Goal: Ask a question

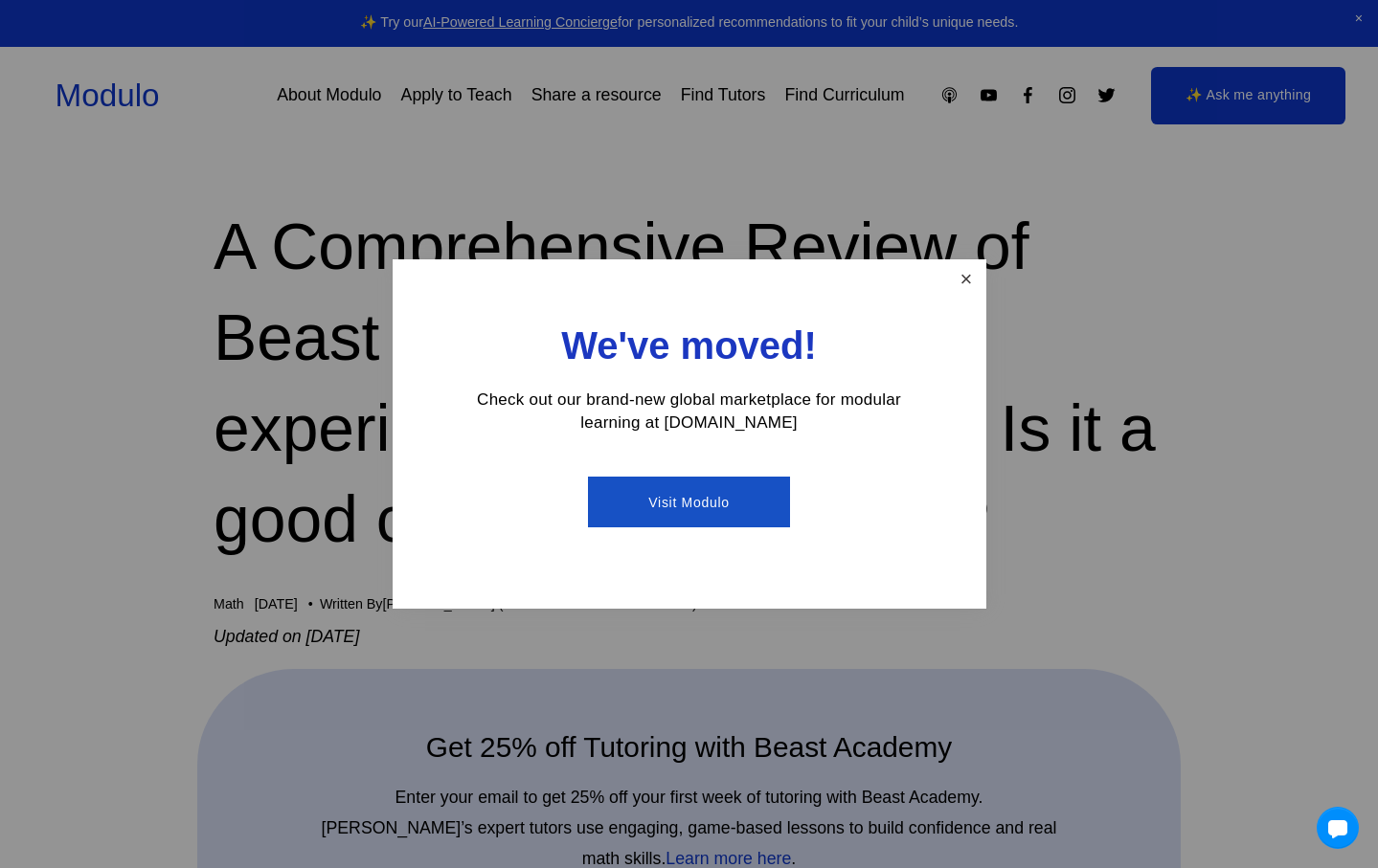
click at [960, 270] on link "Close" at bounding box center [966, 279] width 34 height 34
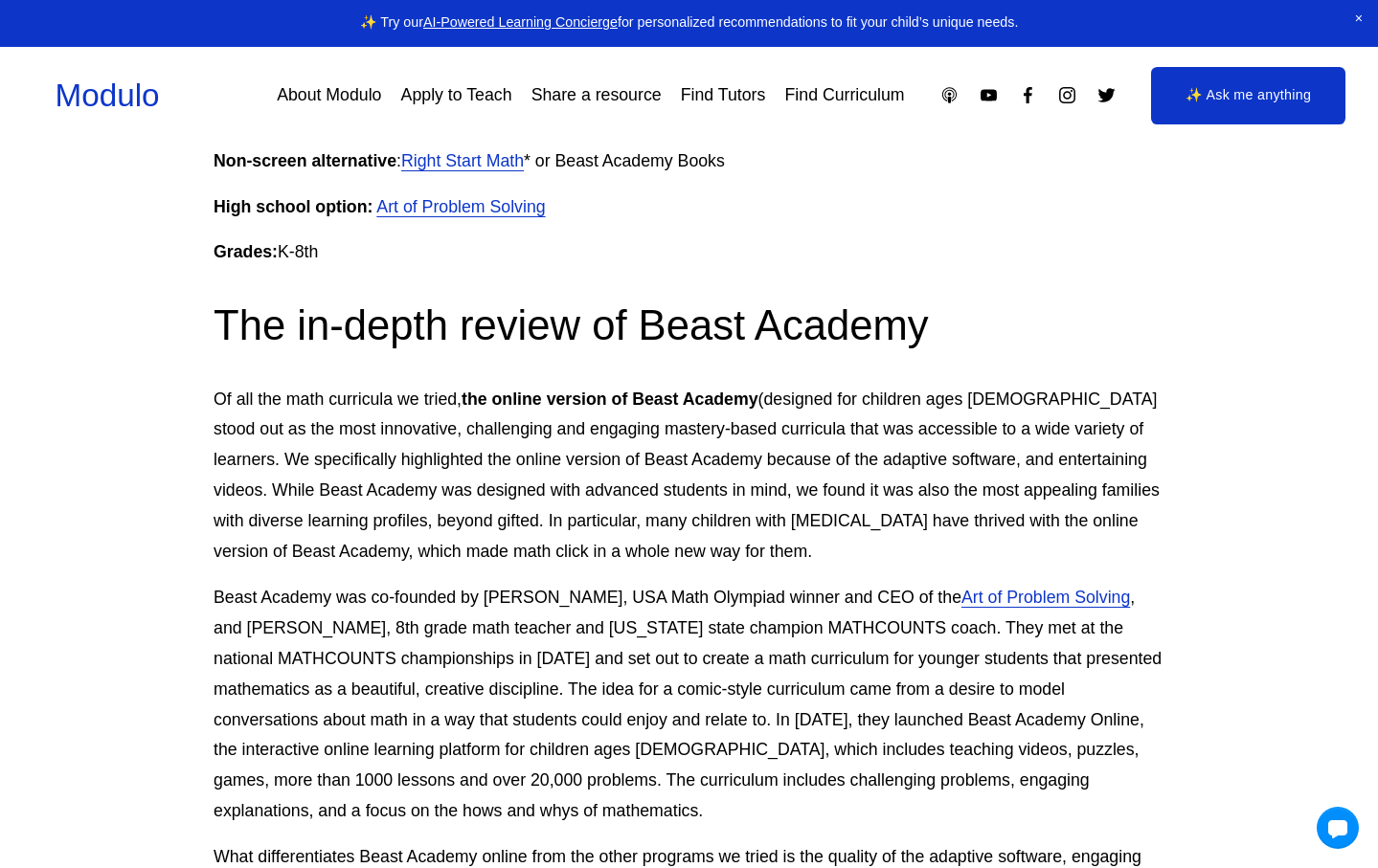
scroll to position [1981, 0]
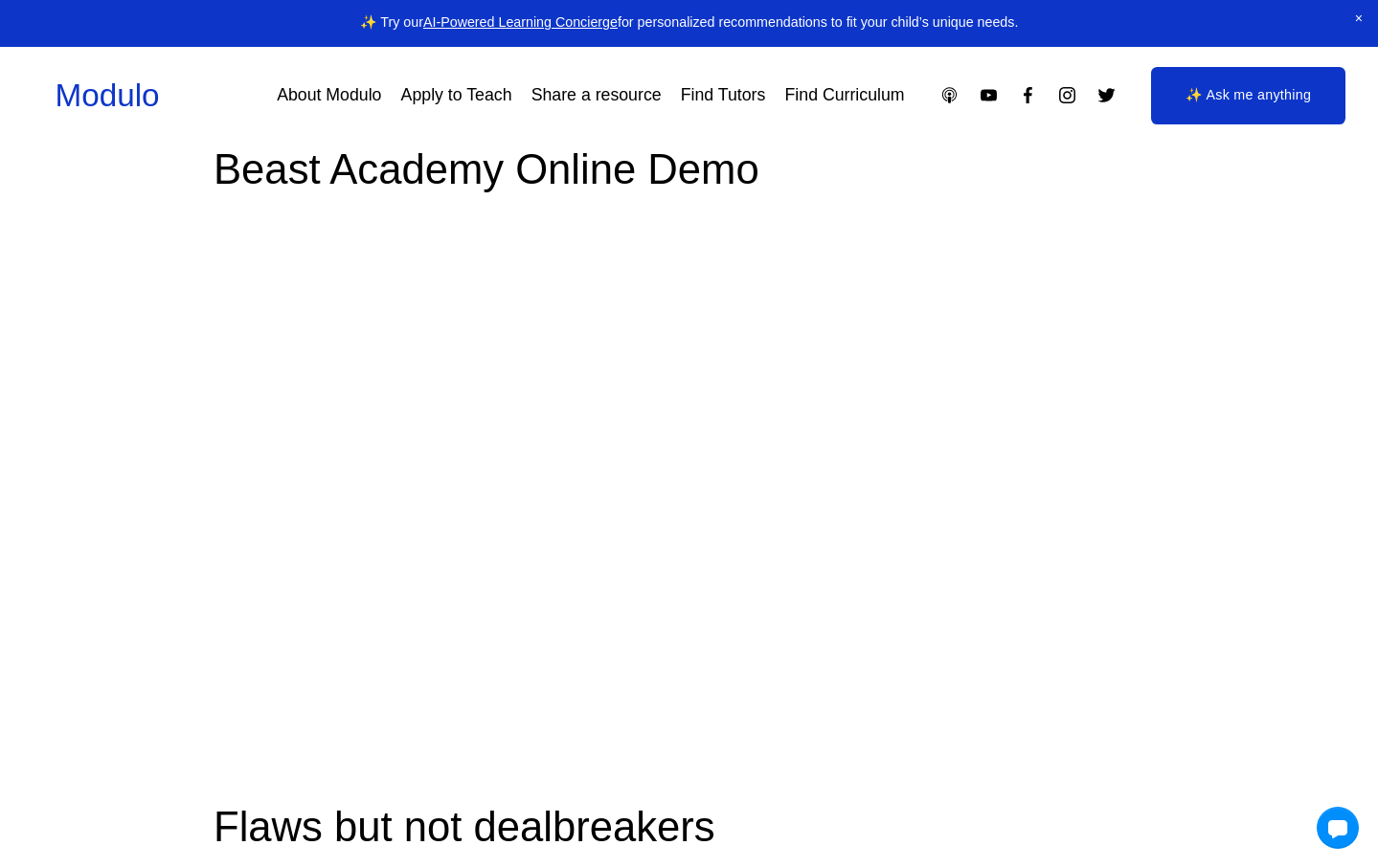
scroll to position [3481, 0]
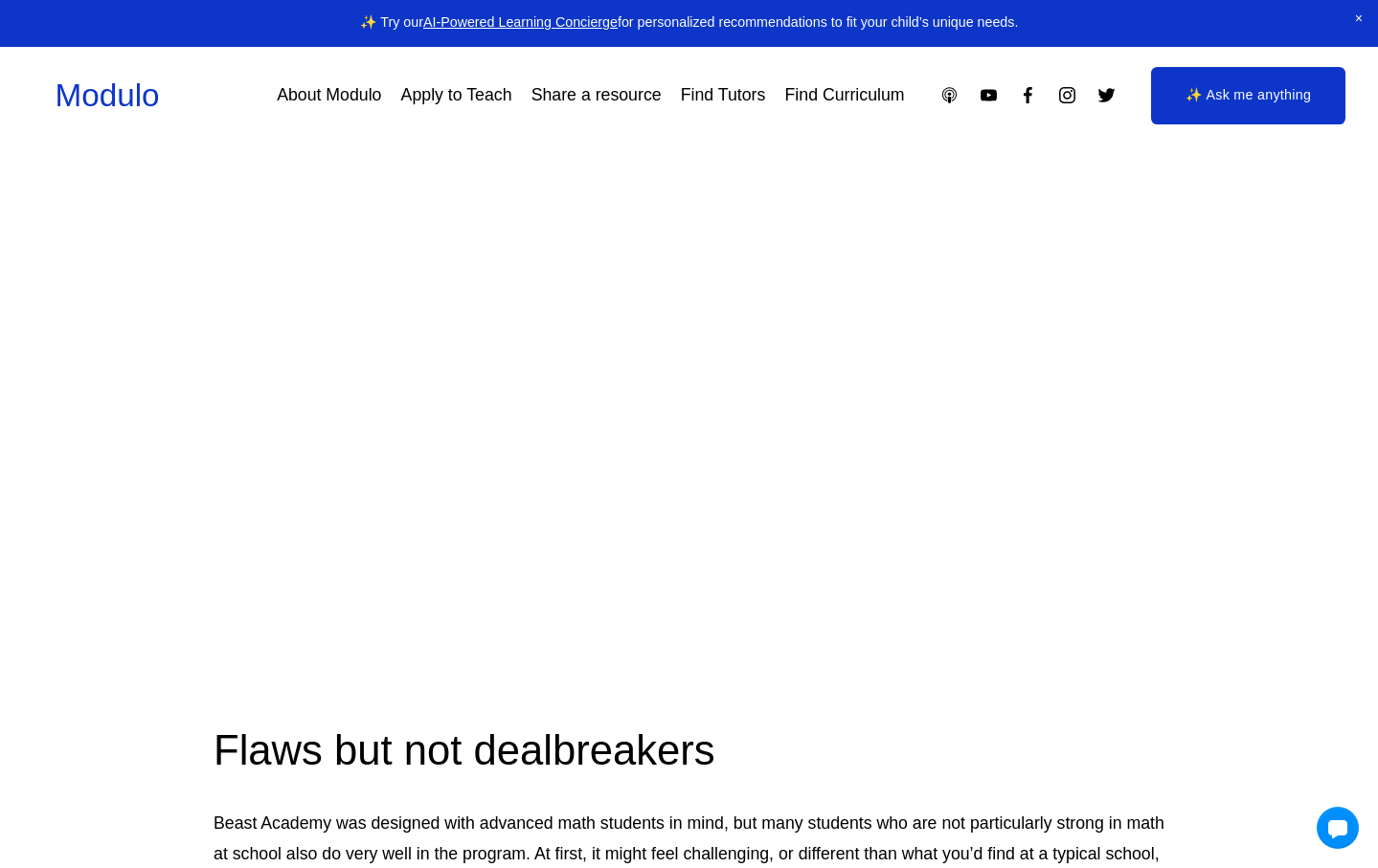
scroll to position [3557, 0]
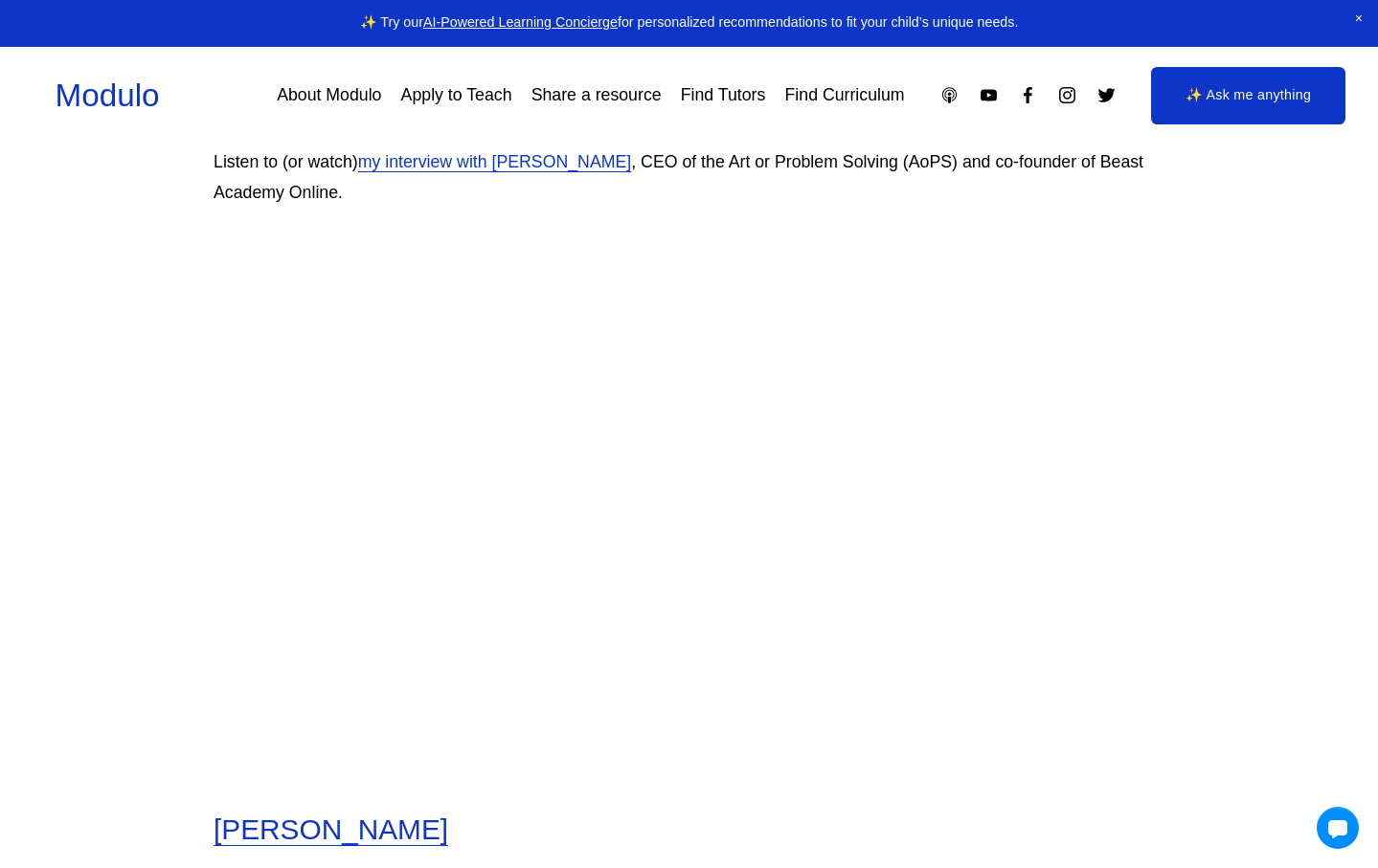
scroll to position [5450, 0]
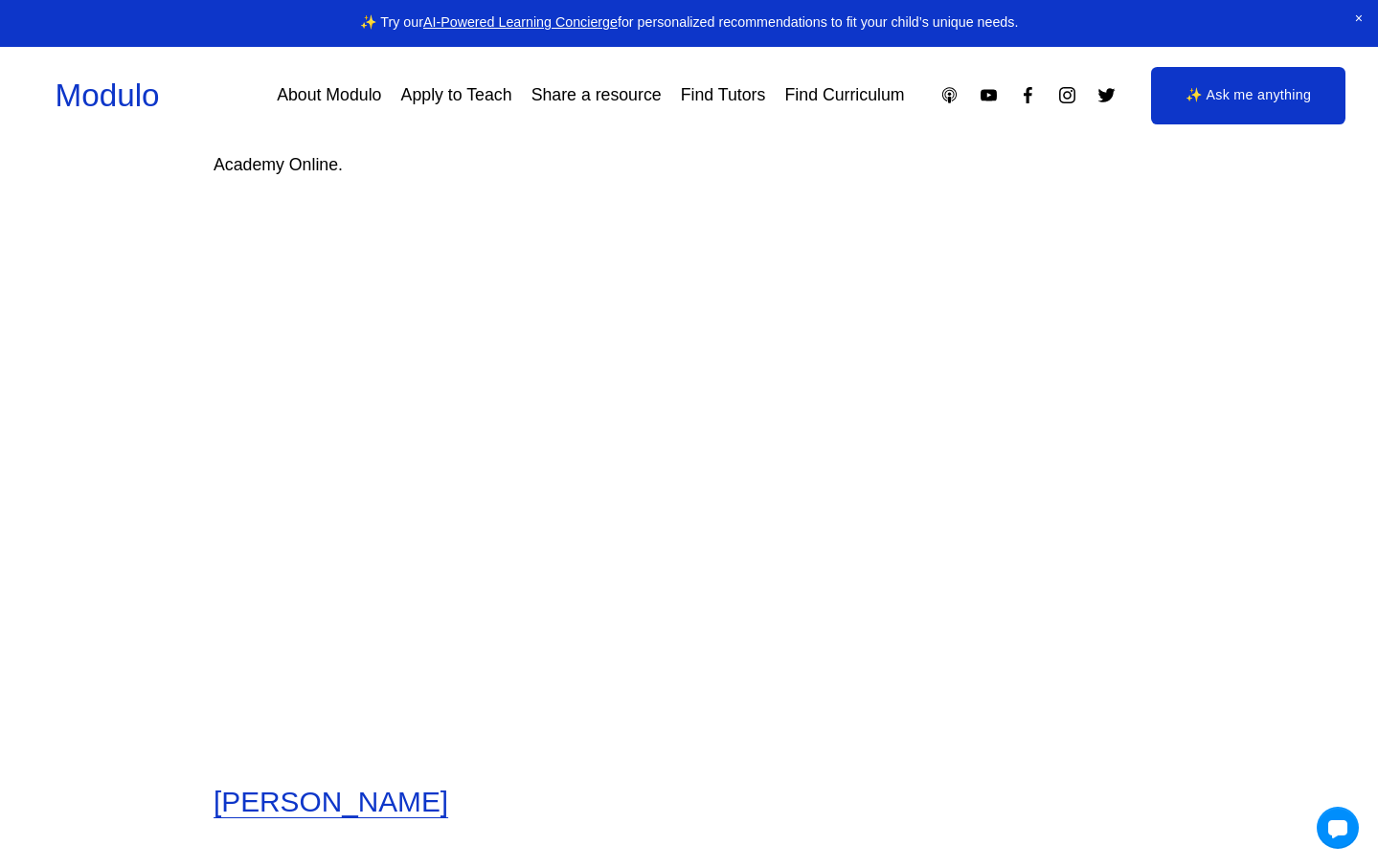
click at [1227, 423] on article "A Comprehensive Review of Beast Academy by an experienced math teacher: Is it a…" at bounding box center [689, 820] width 1378 height 12248
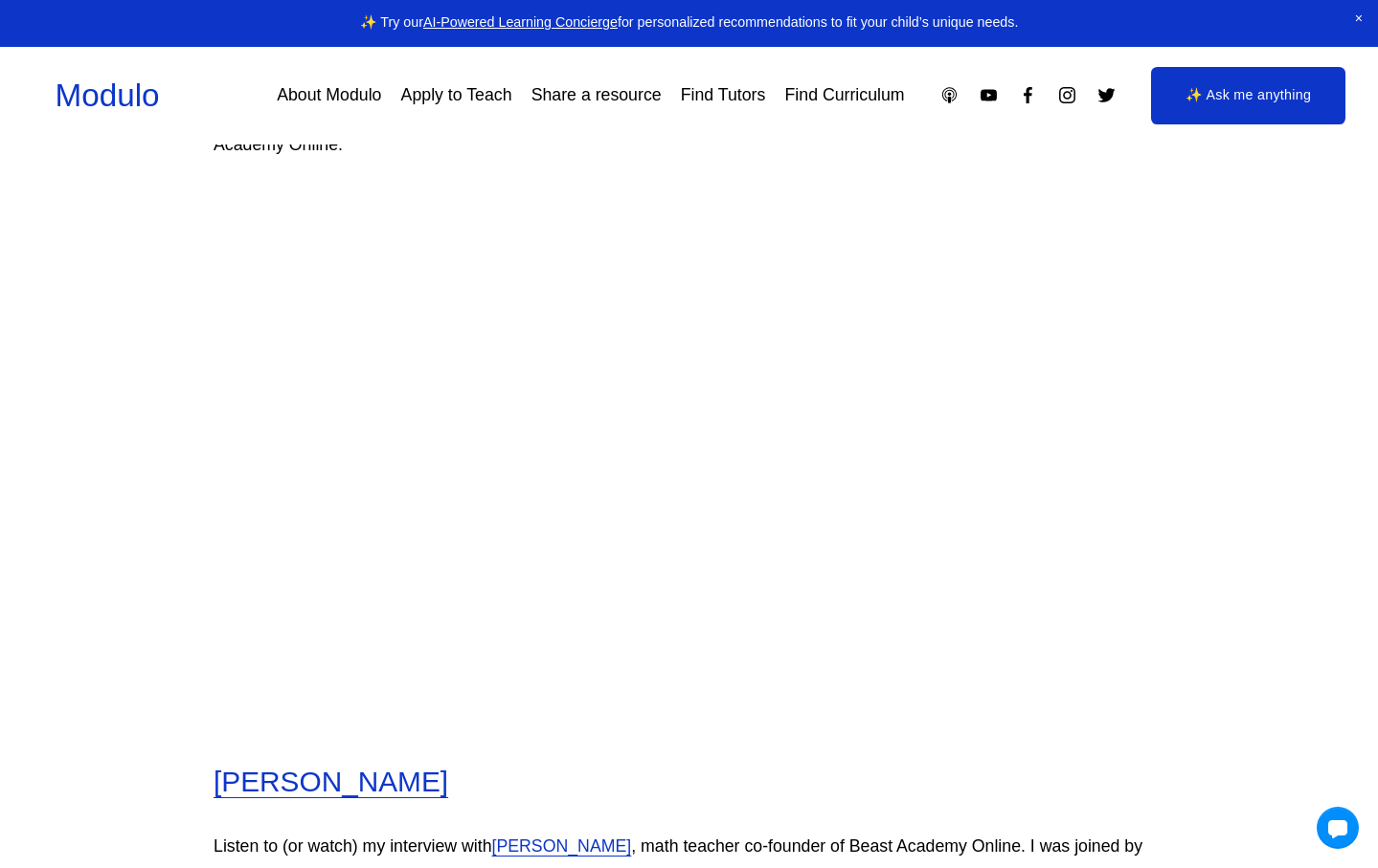
scroll to position [5478, 0]
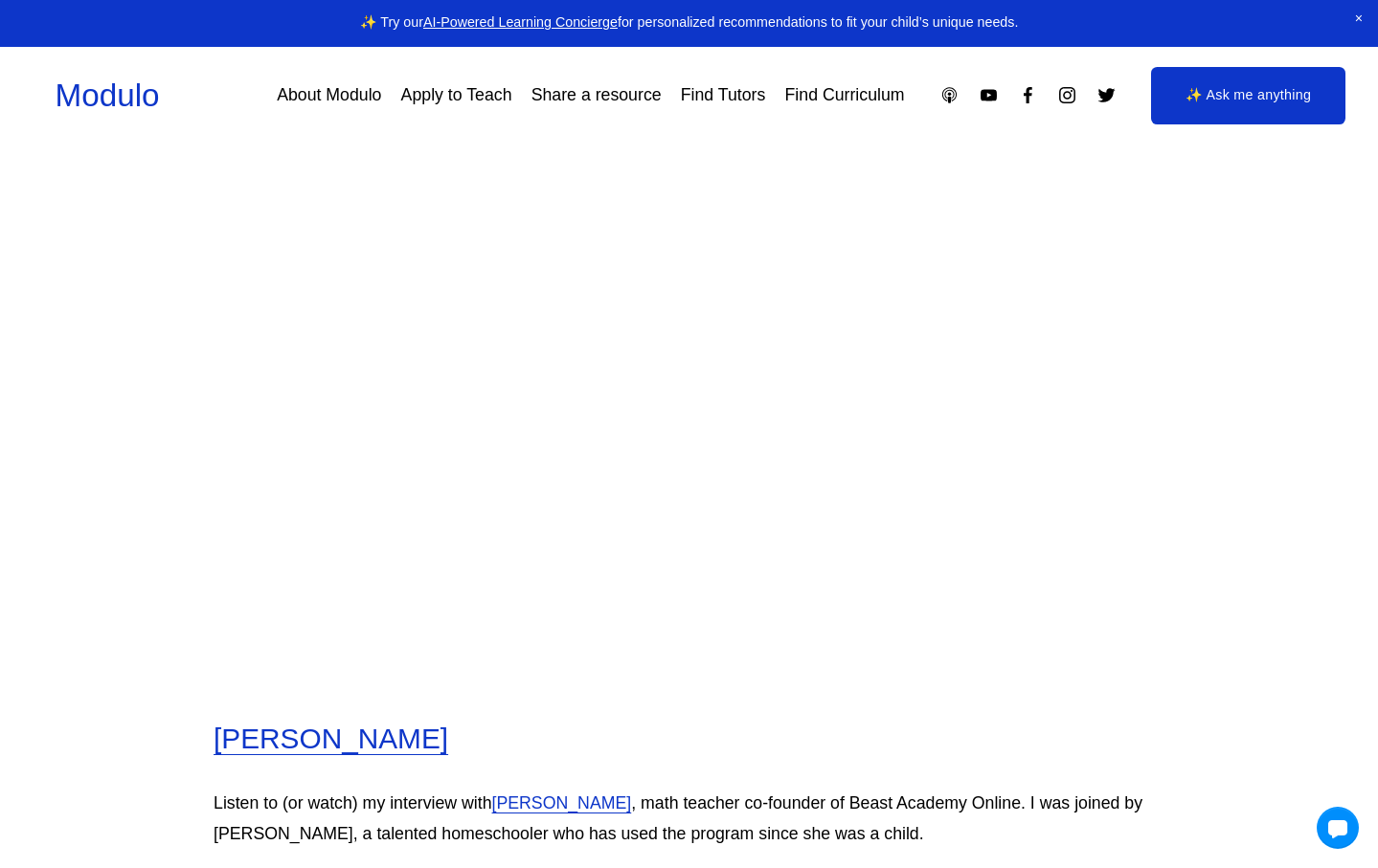
click at [1227, 423] on article "A Comprehensive Review of Beast Academy by an experienced math teacher: Is it a…" at bounding box center [689, 756] width 1378 height 12248
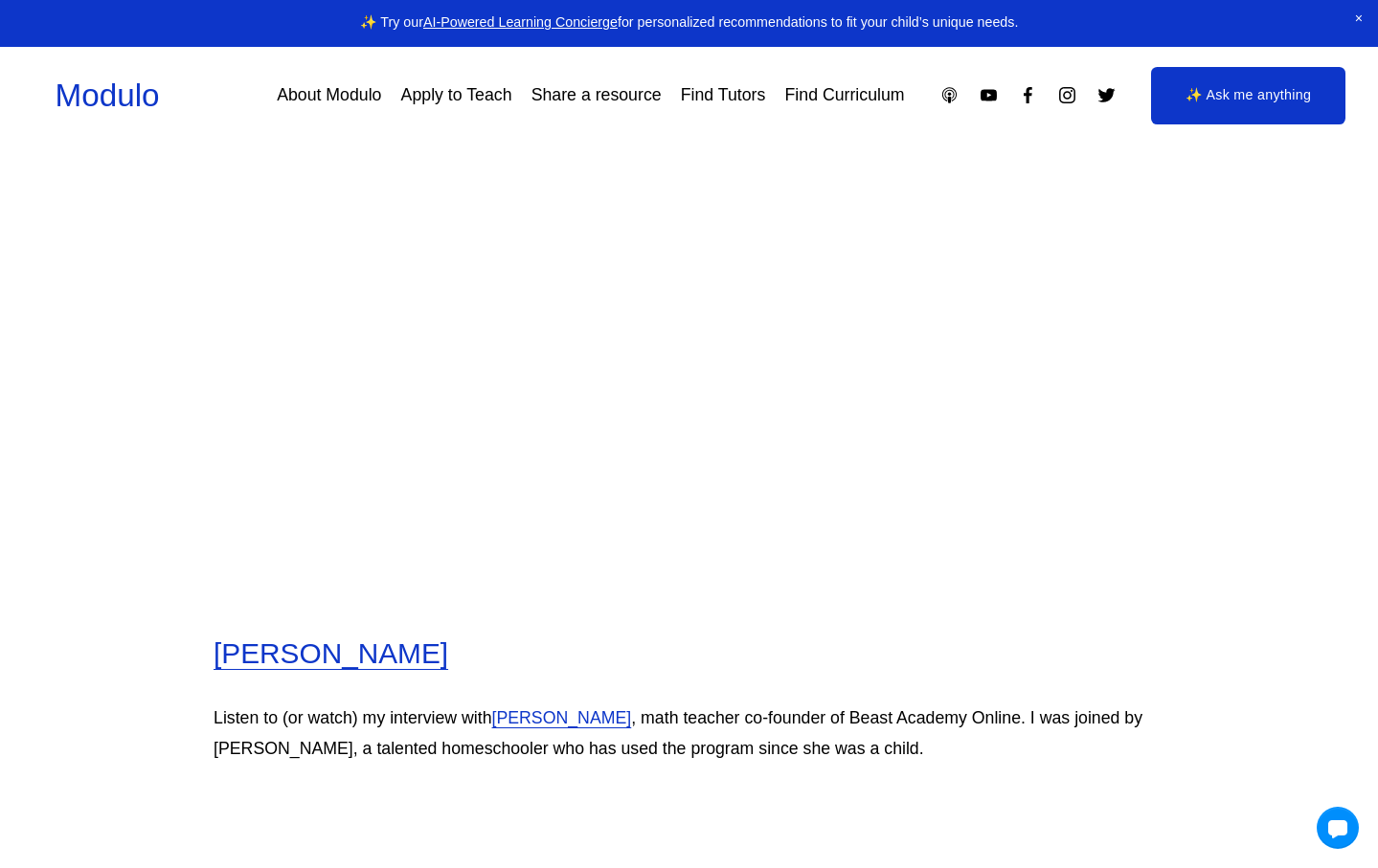
scroll to position [5617, 0]
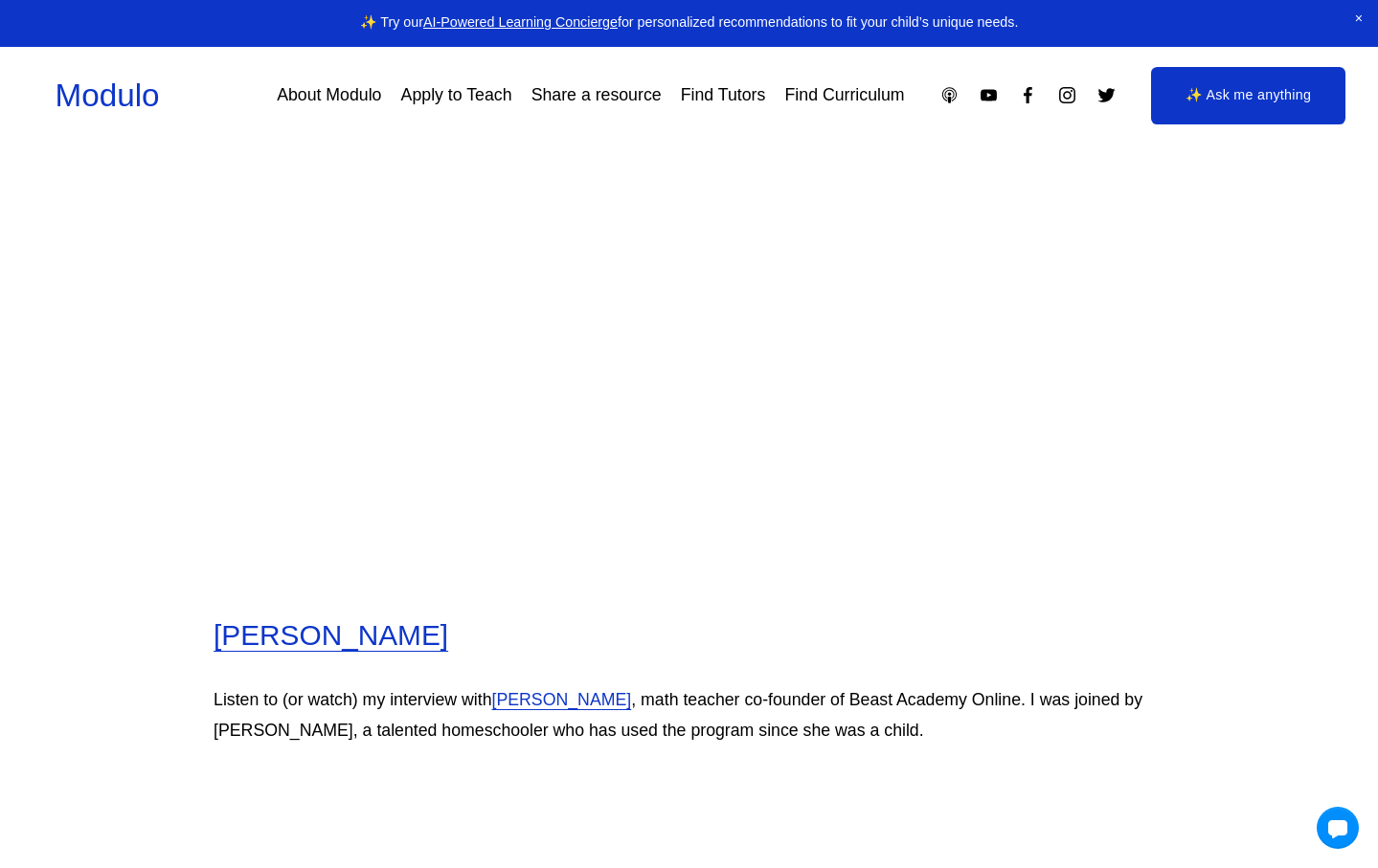
click at [1206, 350] on article "A Comprehensive Review of Beast Academy by an experienced math teacher: Is it a…" at bounding box center [689, 653] width 1378 height 12248
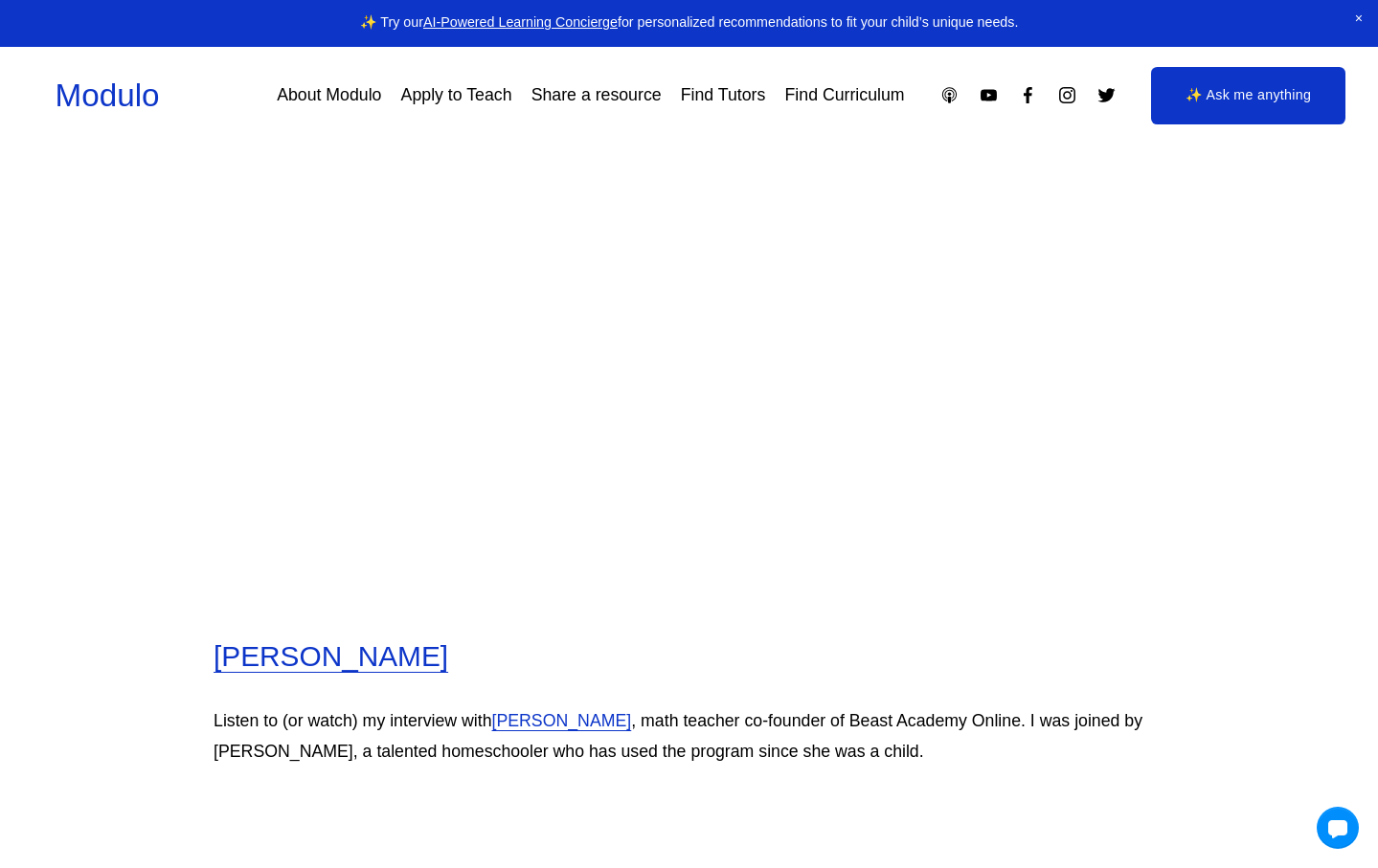
scroll to position [5593, 0]
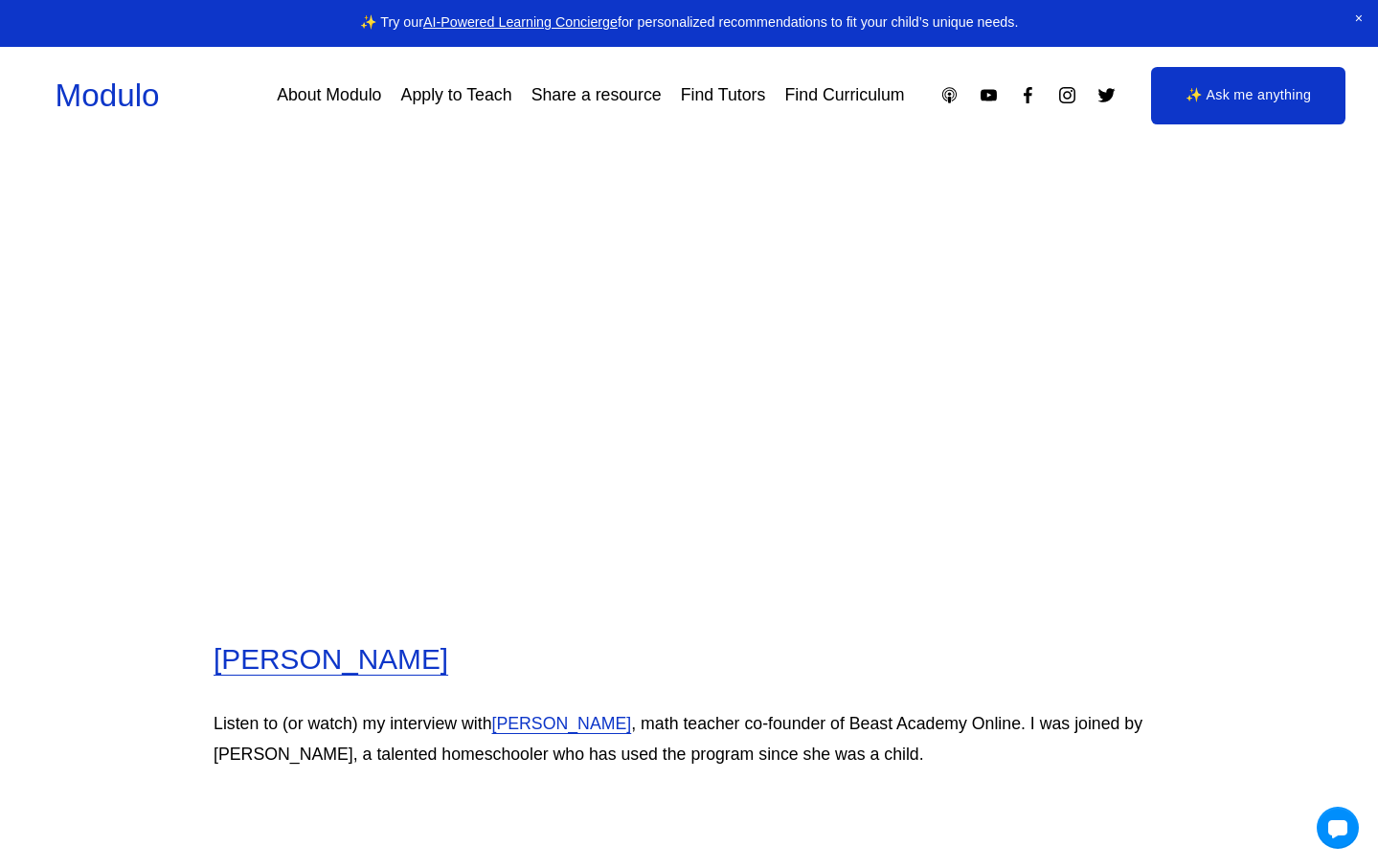
click at [1206, 350] on article "A Comprehensive Review of Beast Academy by an experienced math teacher: Is it a…" at bounding box center [689, 677] width 1378 height 12248
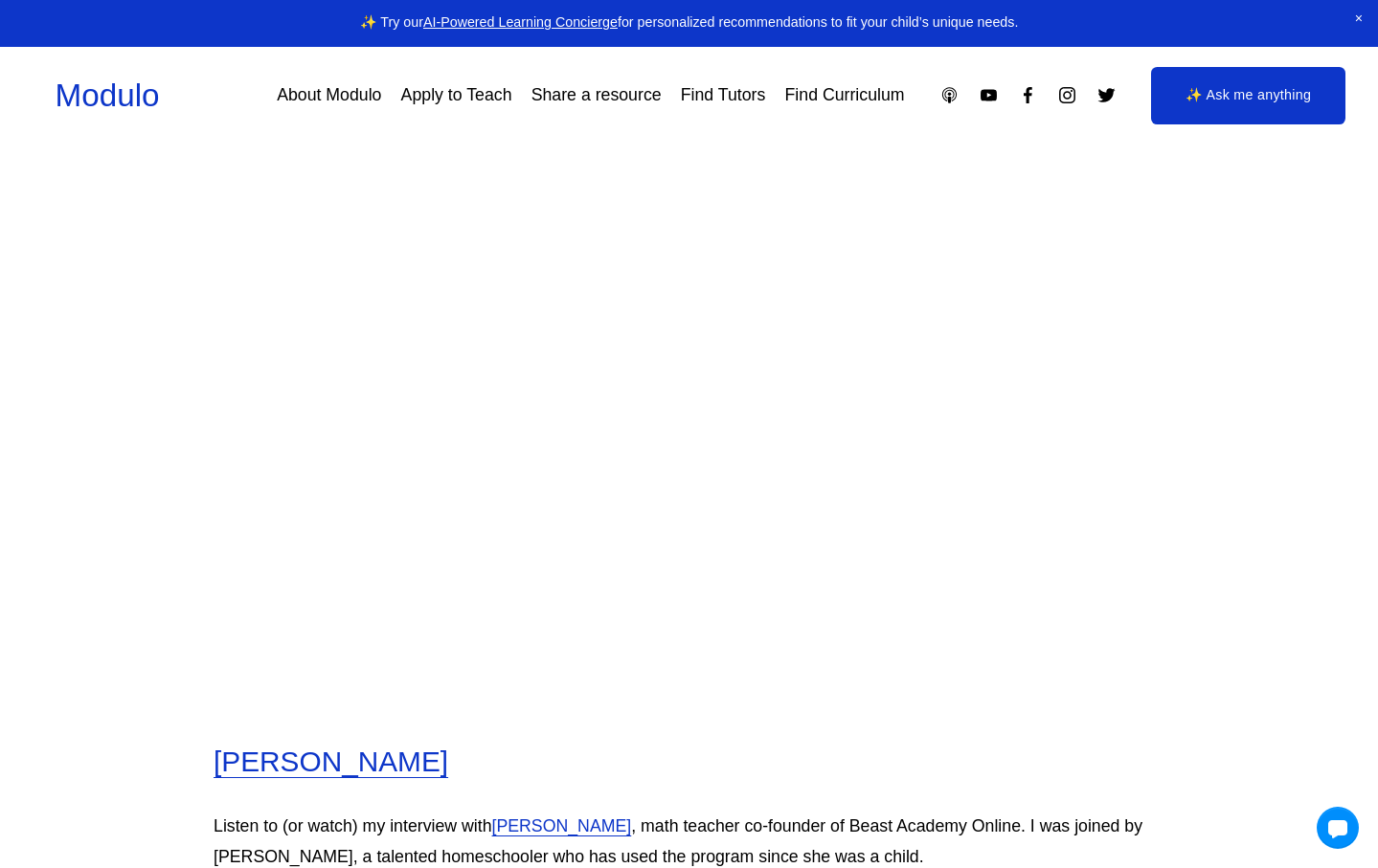
scroll to position [5493, 0]
click at [1206, 350] on article "A Comprehensive Review of Beast Academy by an experienced math teacher: Is it a…" at bounding box center [689, 777] width 1378 height 12248
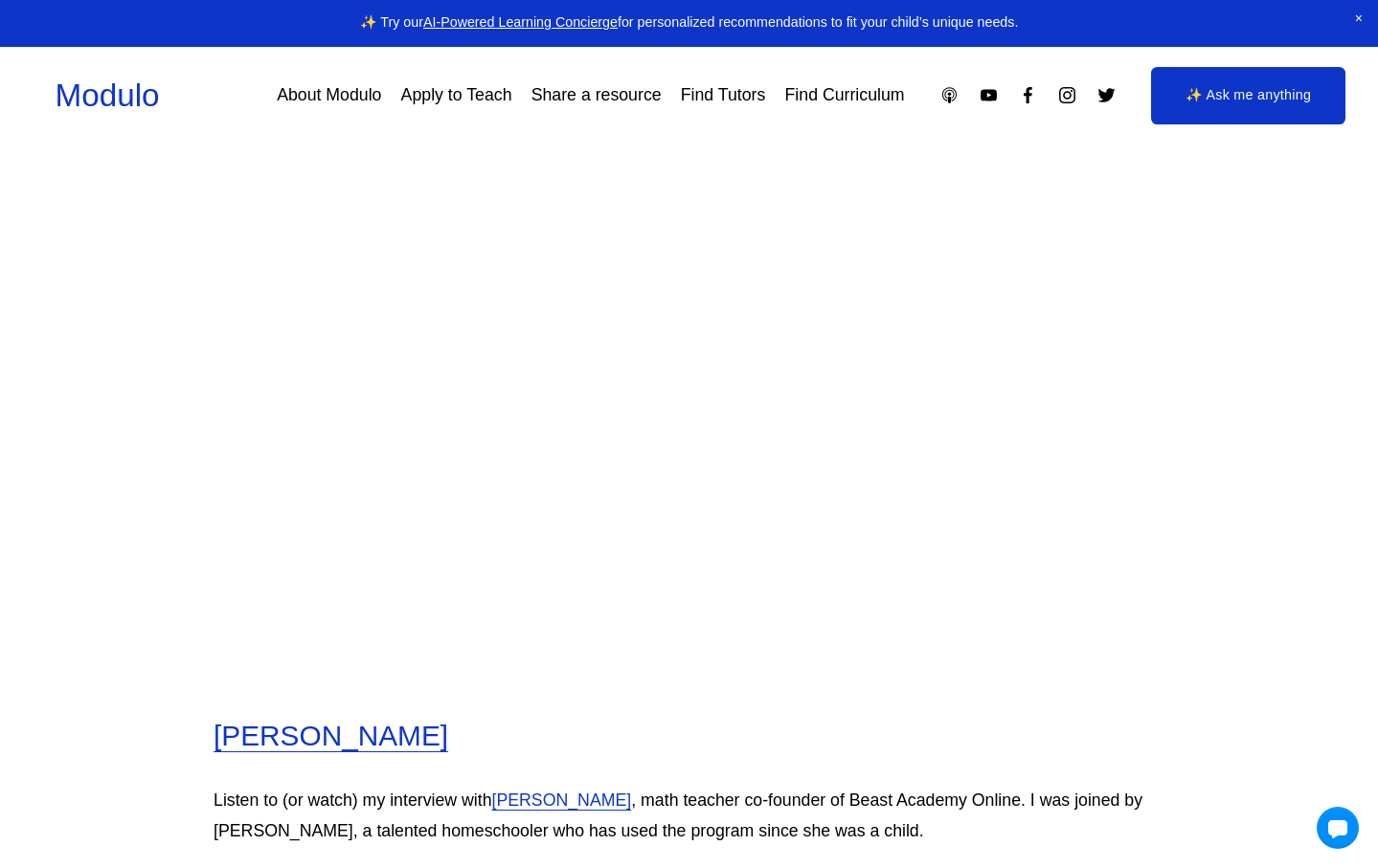
click at [1206, 350] on article "A Comprehensive Review of Beast Academy by an experienced math teacher: Is it a…" at bounding box center [689, 753] width 1378 height 12248
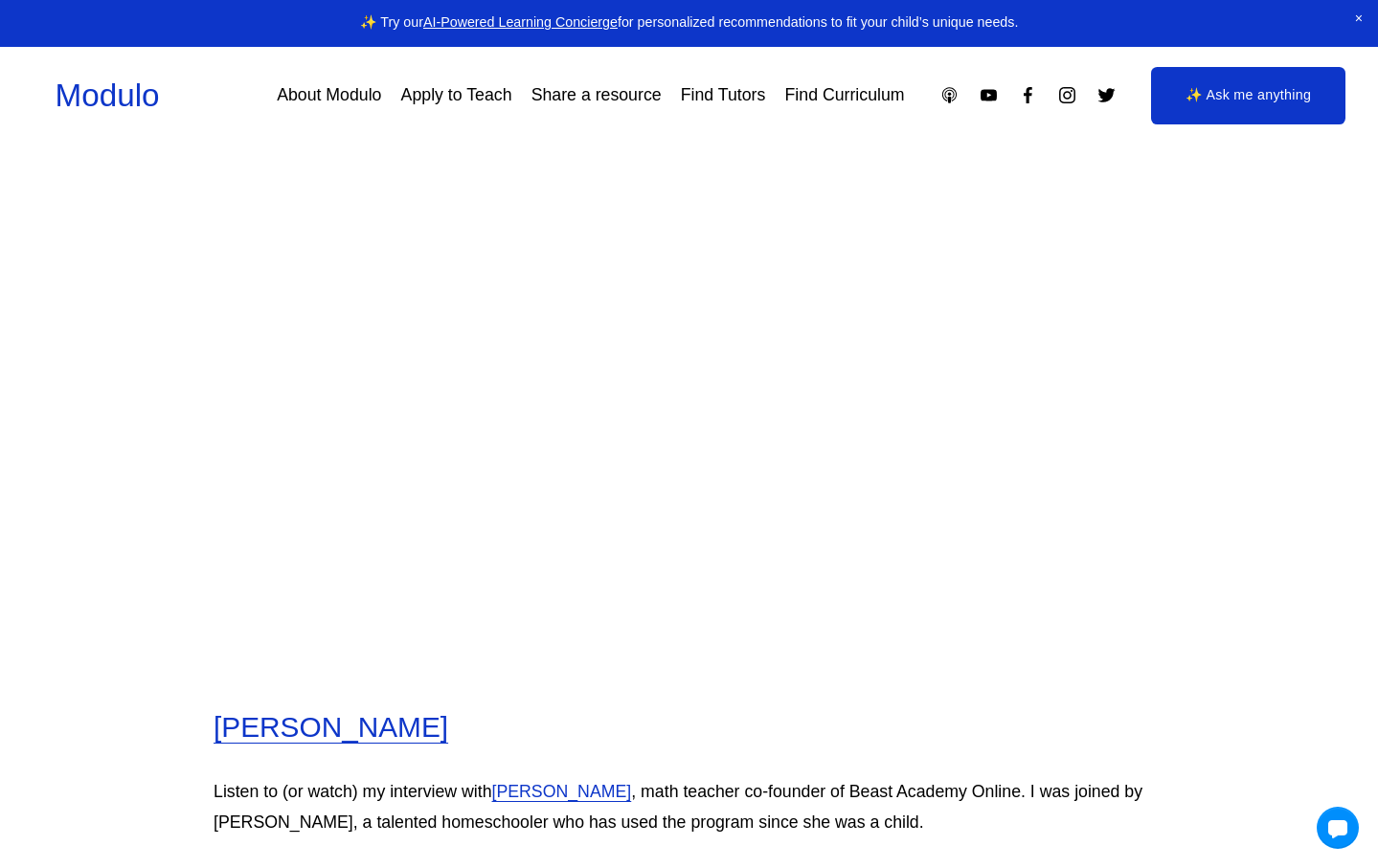
scroll to position [5524, 0]
click at [1202, 295] on article "A Comprehensive Review of Beast Academy by an experienced math teacher: Is it a…" at bounding box center [689, 745] width 1378 height 12248
click at [1234, 285] on article "A Comprehensive Review of Beast Academy by an experienced math teacher: Is it a…" at bounding box center [689, 745] width 1378 height 12248
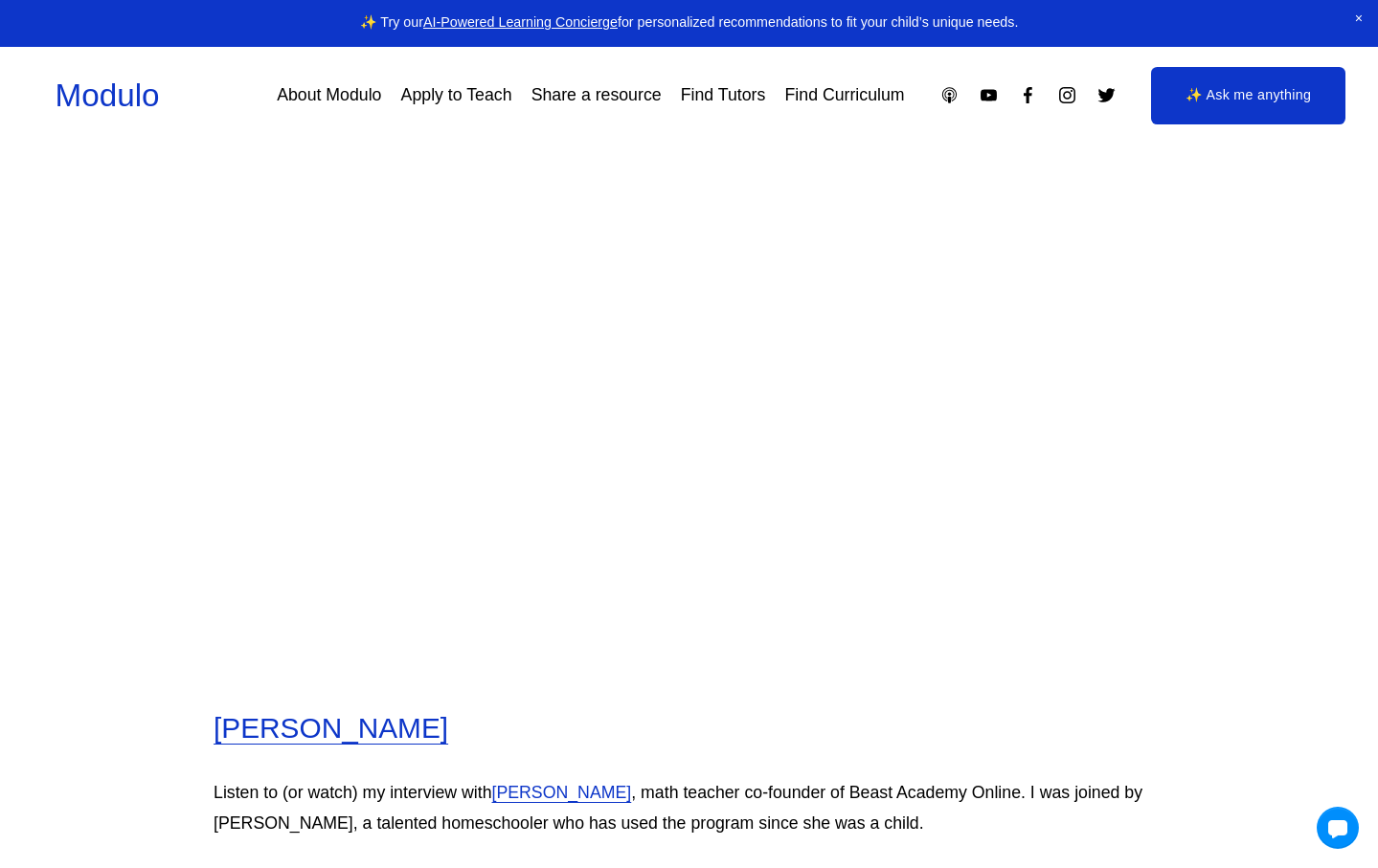
click at [1234, 407] on article "A Comprehensive Review of Beast Academy by an experienced math teacher: Is it a…" at bounding box center [689, 745] width 1378 height 12248
click at [1221, 463] on article "A Comprehensive Review of Beast Academy by an experienced math teacher: Is it a…" at bounding box center [689, 745] width 1378 height 12248
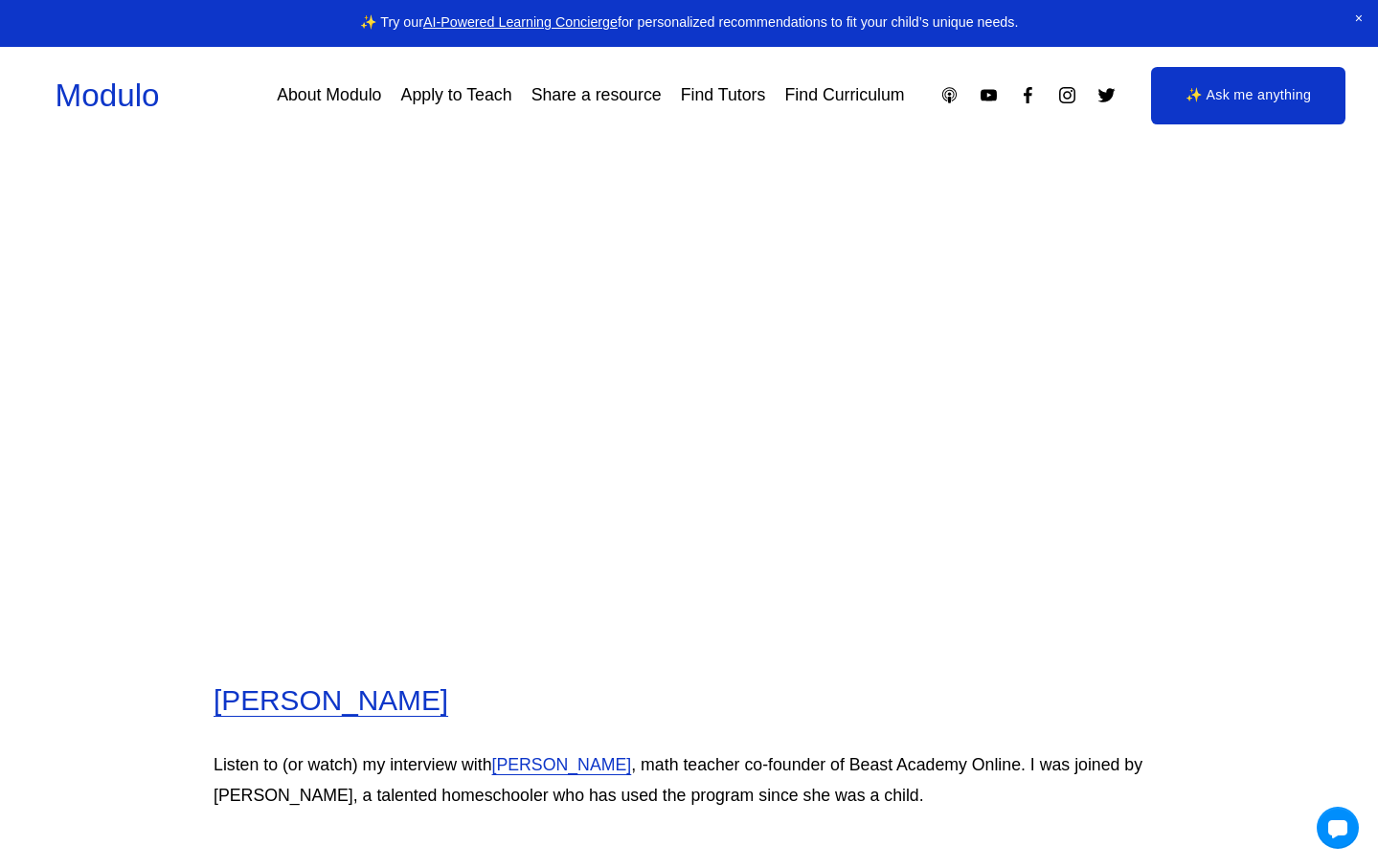
scroll to position [5551, 0]
click at [1209, 464] on article "A Comprehensive Review of Beast Academy by an experienced math teacher: Is it a…" at bounding box center [689, 719] width 1378 height 12248
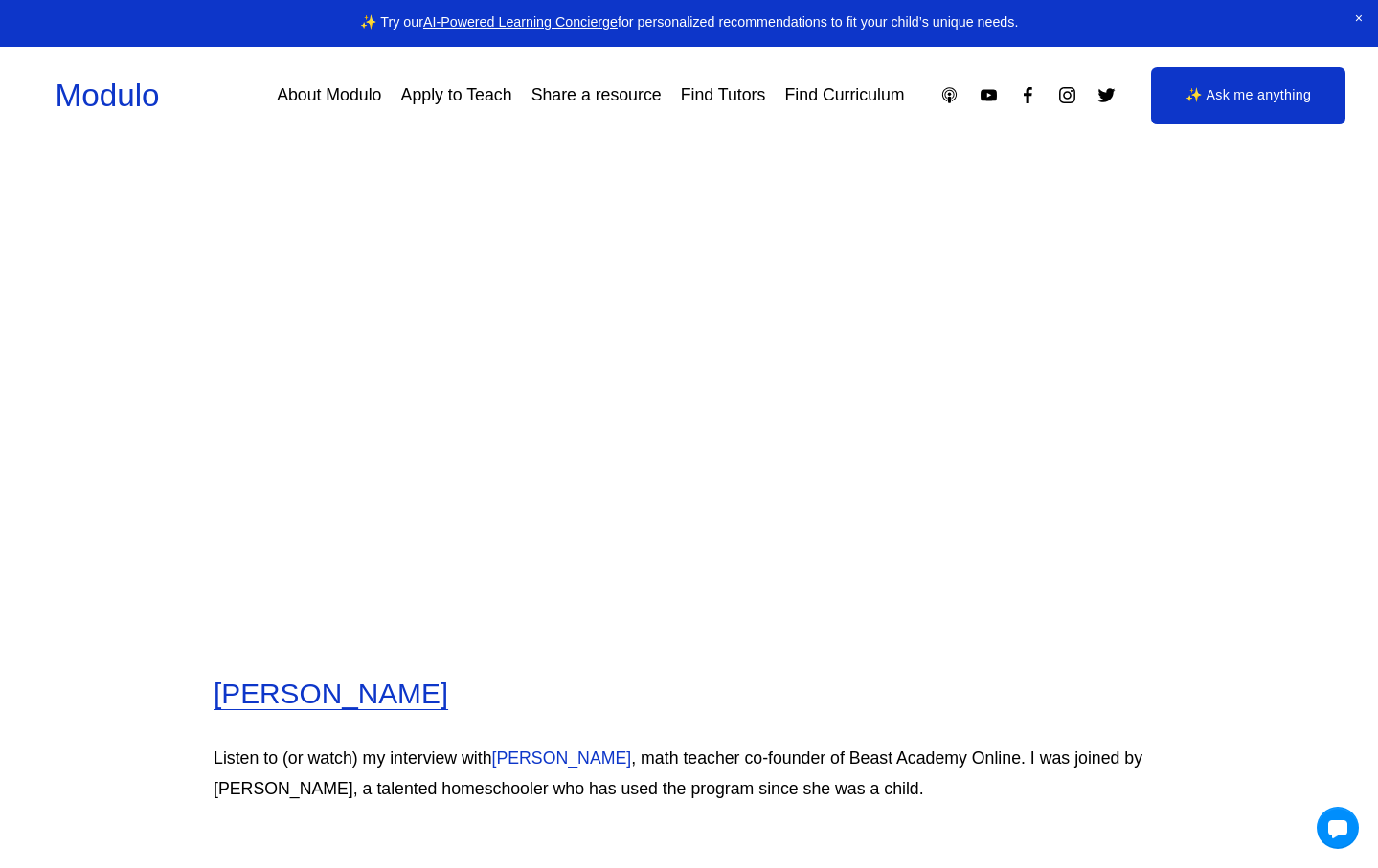
scroll to position [5564, 0]
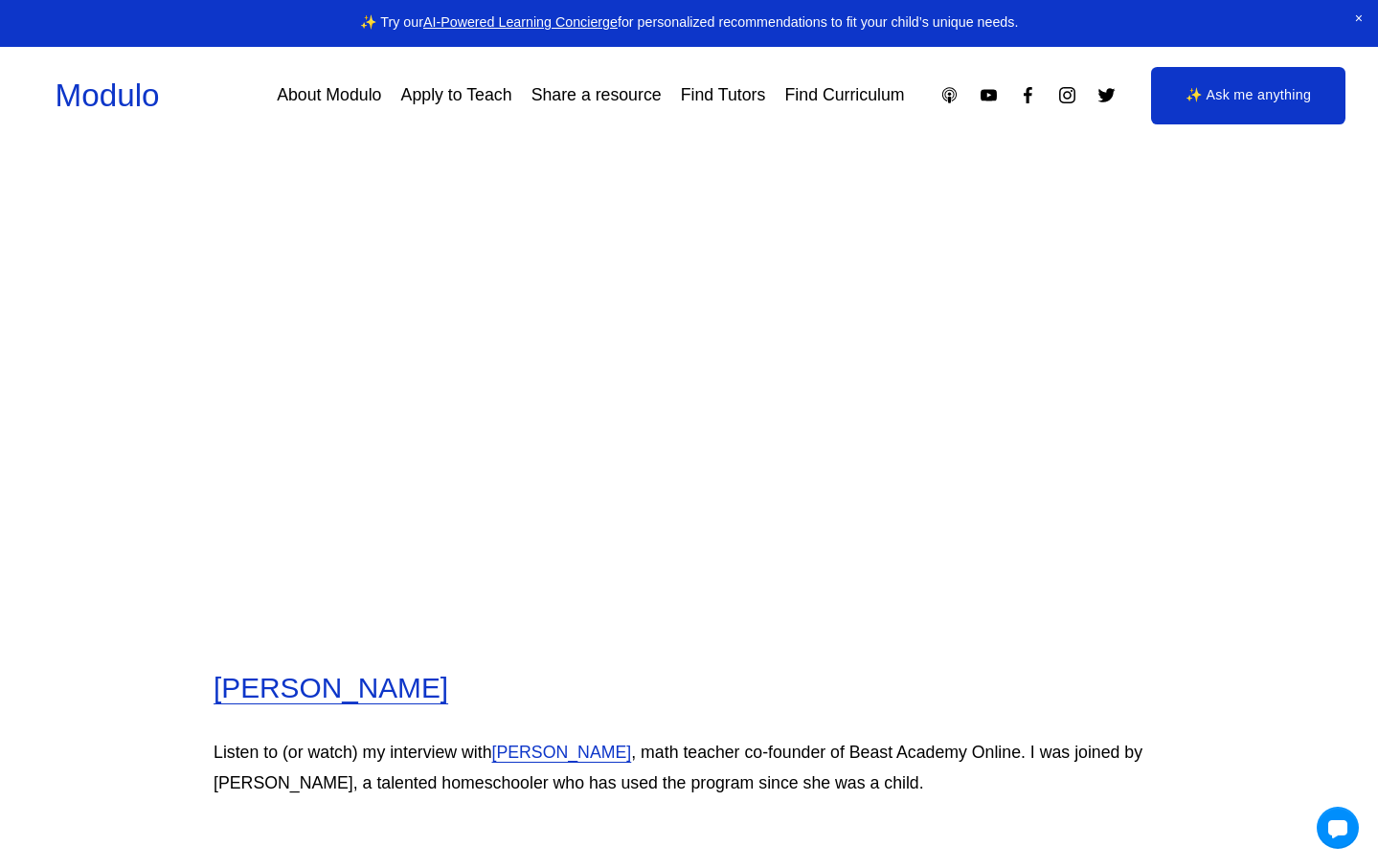
click at [1209, 464] on article "A Comprehensive Review of Beast Academy by an experienced math teacher: Is it a…" at bounding box center [689, 706] width 1378 height 12248
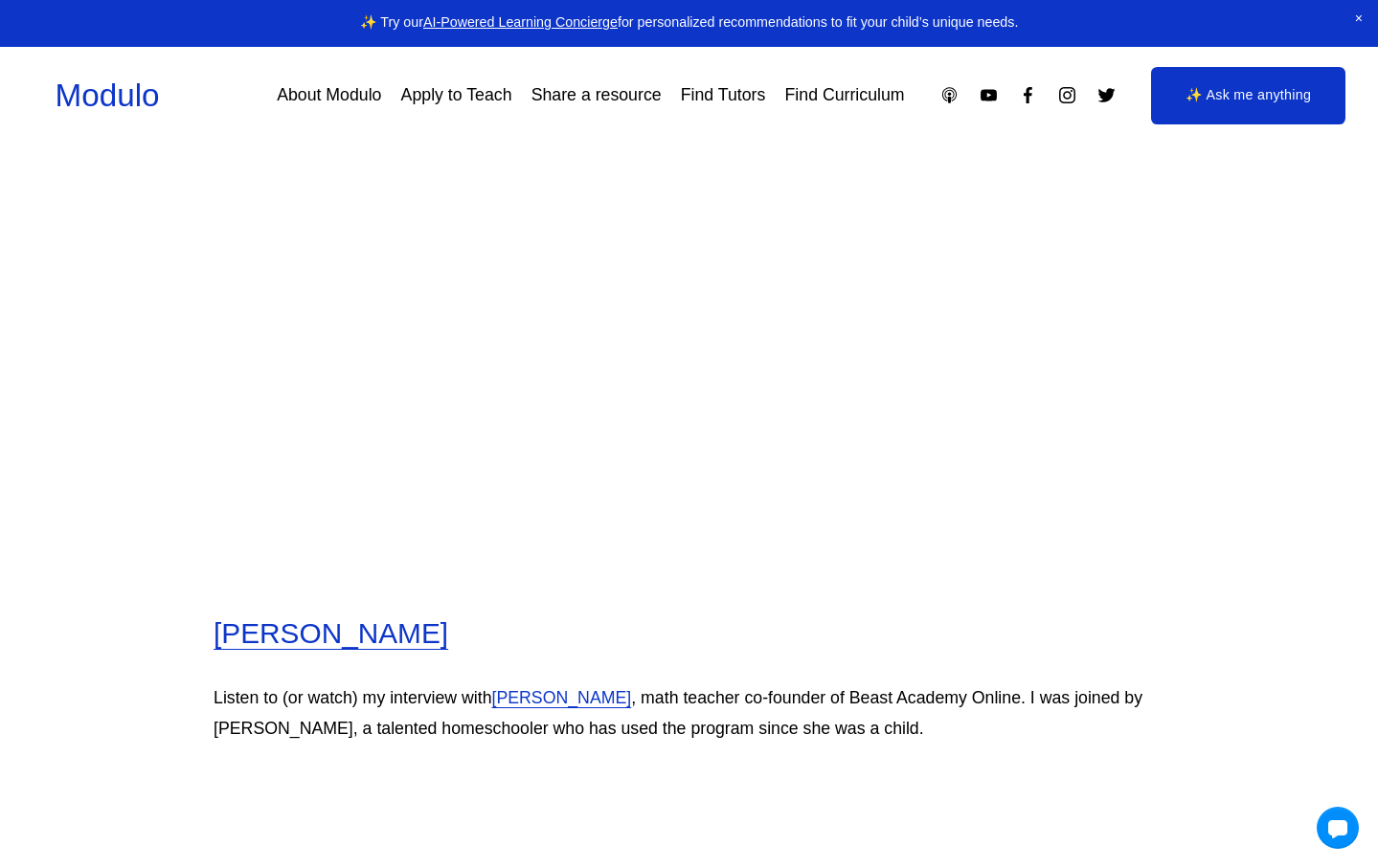
scroll to position [5646, 0]
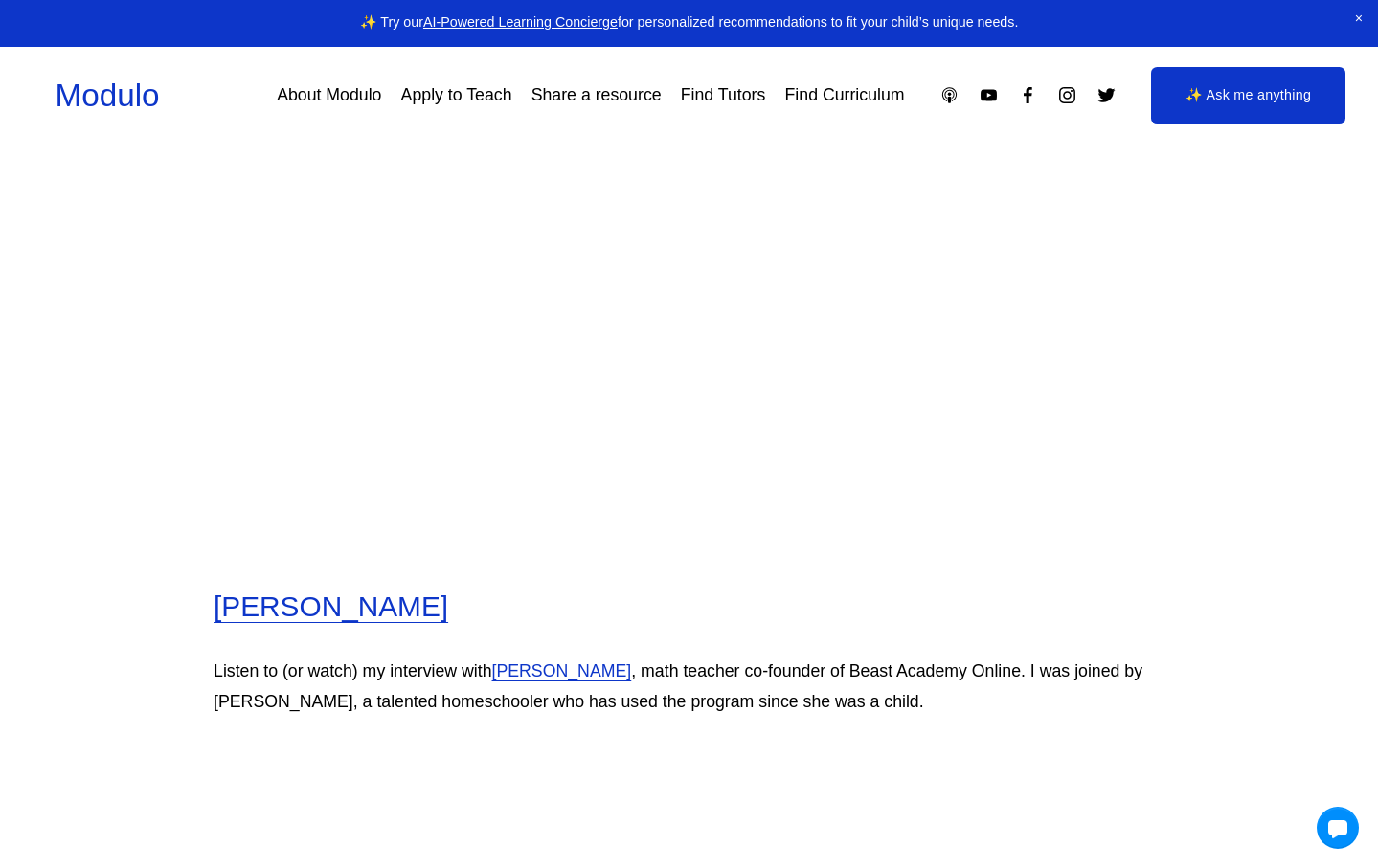
click at [66, 524] on article "A Comprehensive Review of Beast Academy by an experienced math teacher: Is it a…" at bounding box center [689, 624] width 1378 height 12248
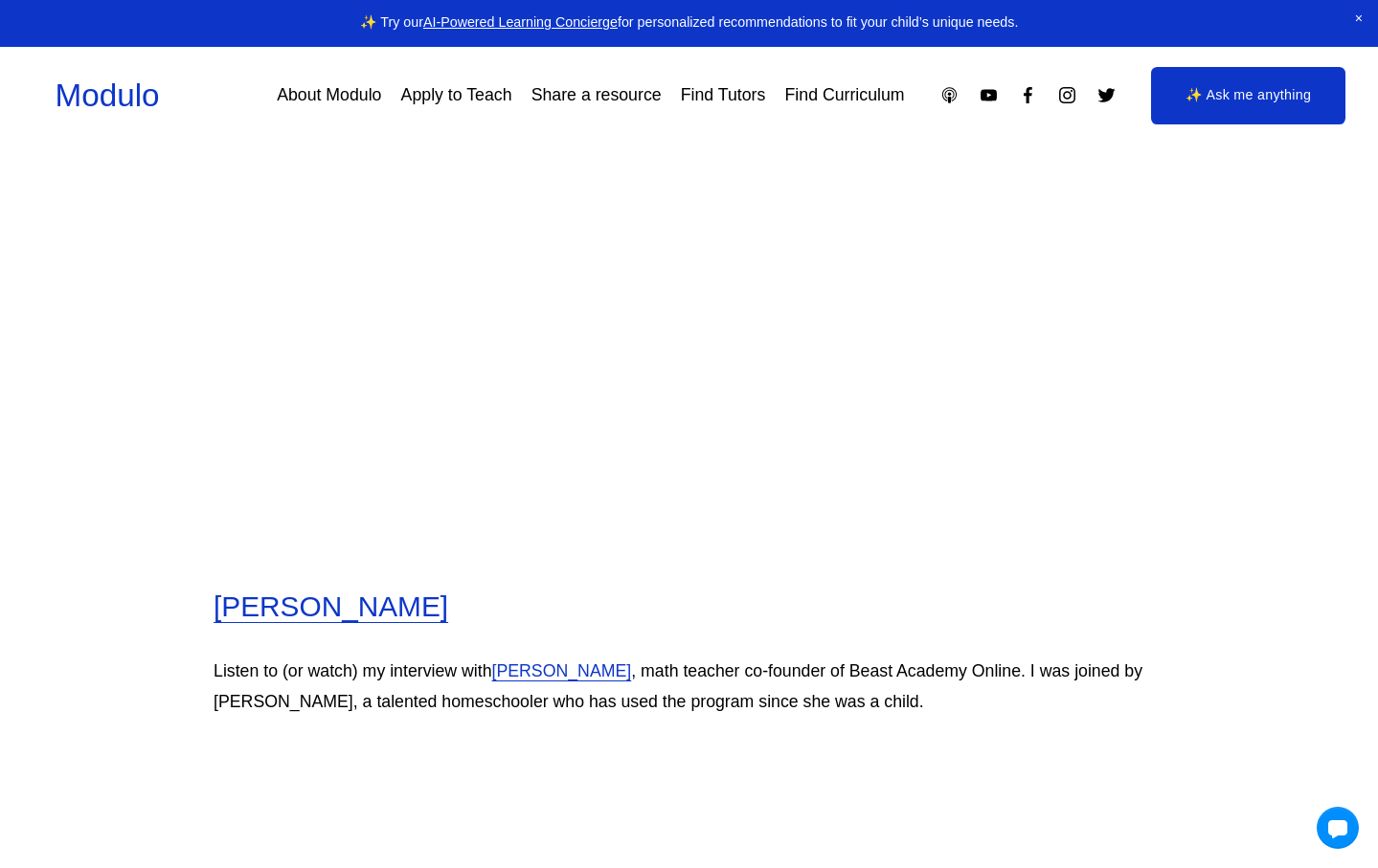
click at [66, 524] on article "A Comprehensive Review of Beast Academy by an experienced math teacher: Is it a…" at bounding box center [689, 624] width 1378 height 12248
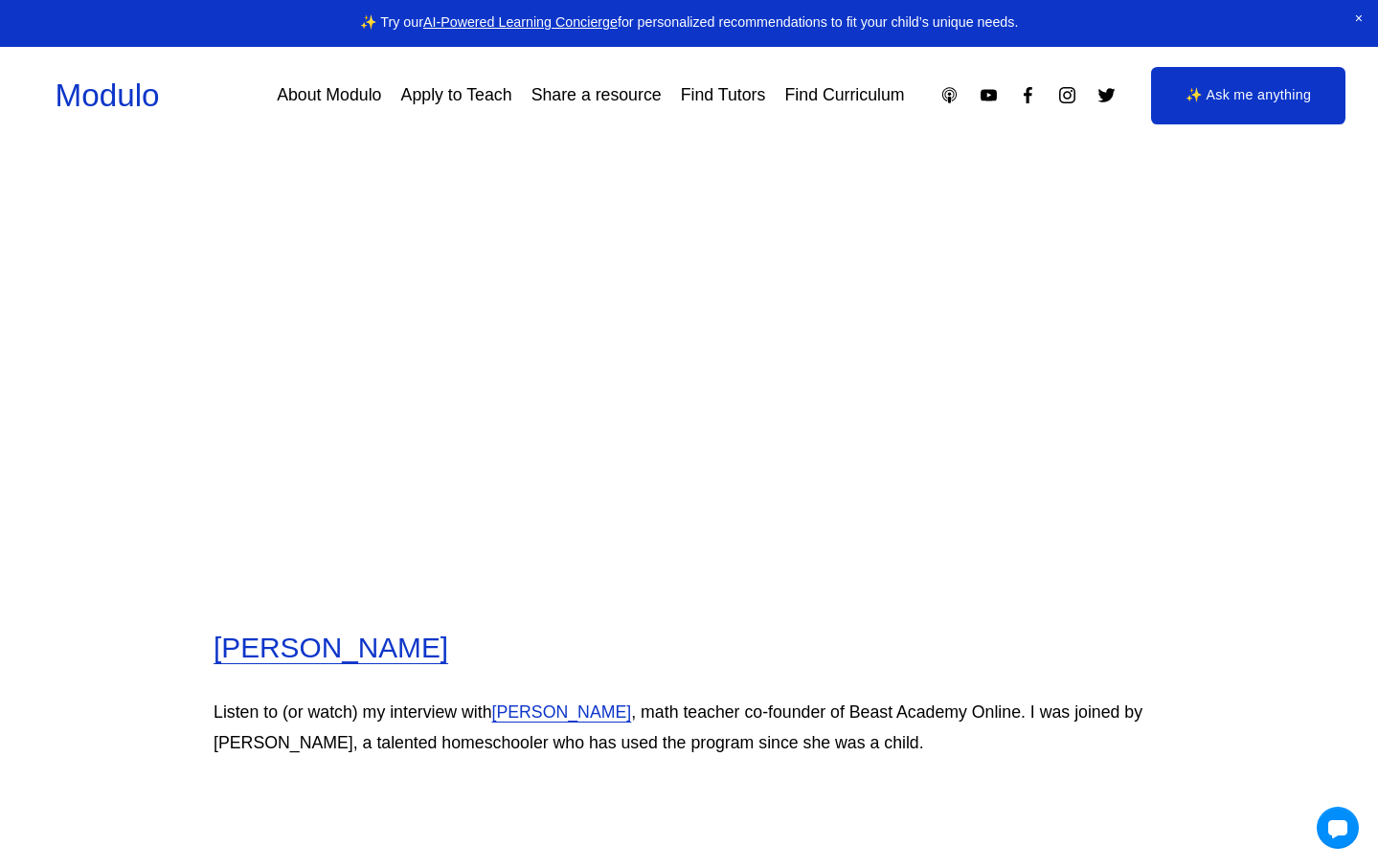
click at [65, 433] on article "A Comprehensive Review of Beast Academy by an experienced math teacher: Is it a…" at bounding box center [689, 665] width 1378 height 12248
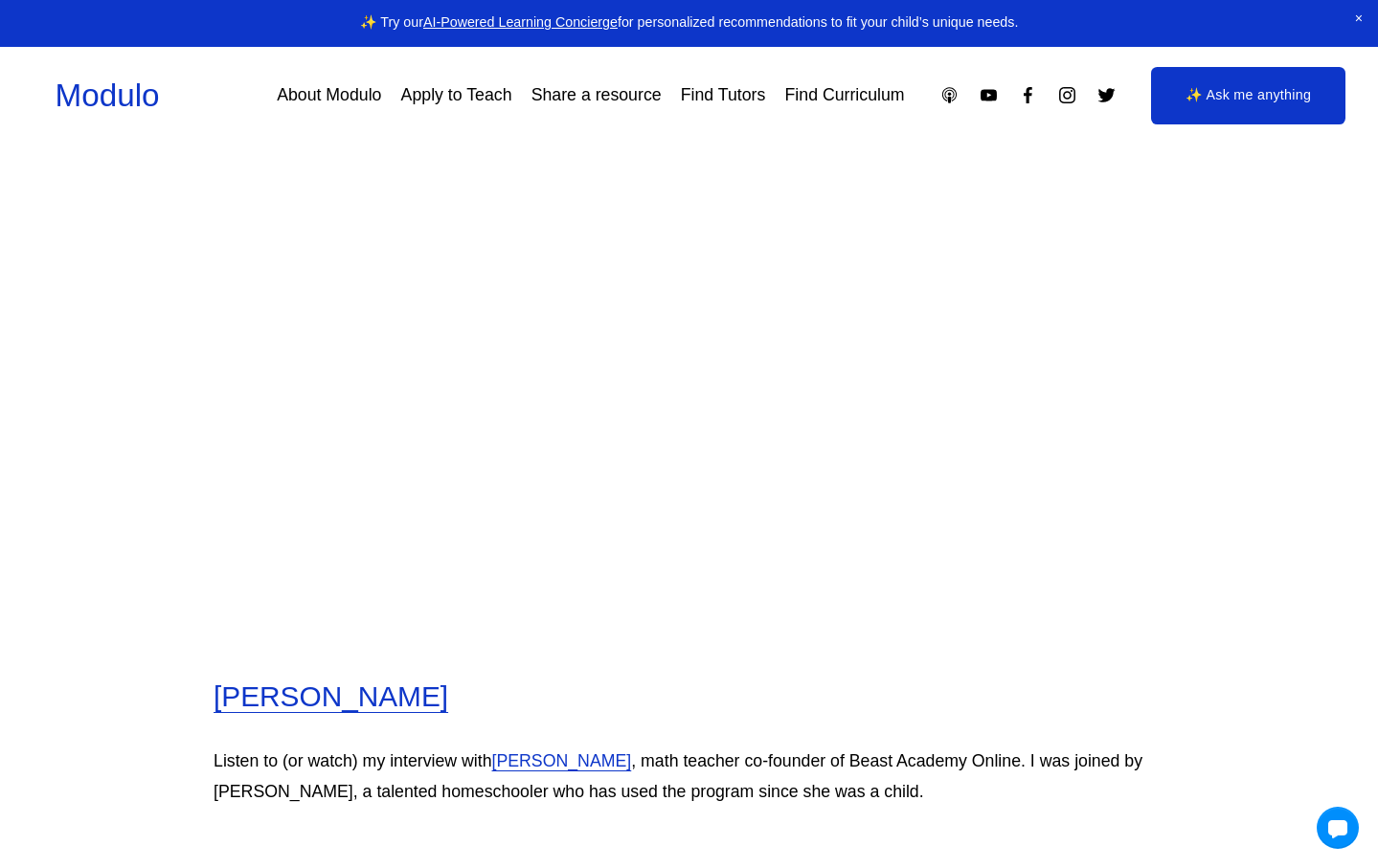
scroll to position [5552, 0]
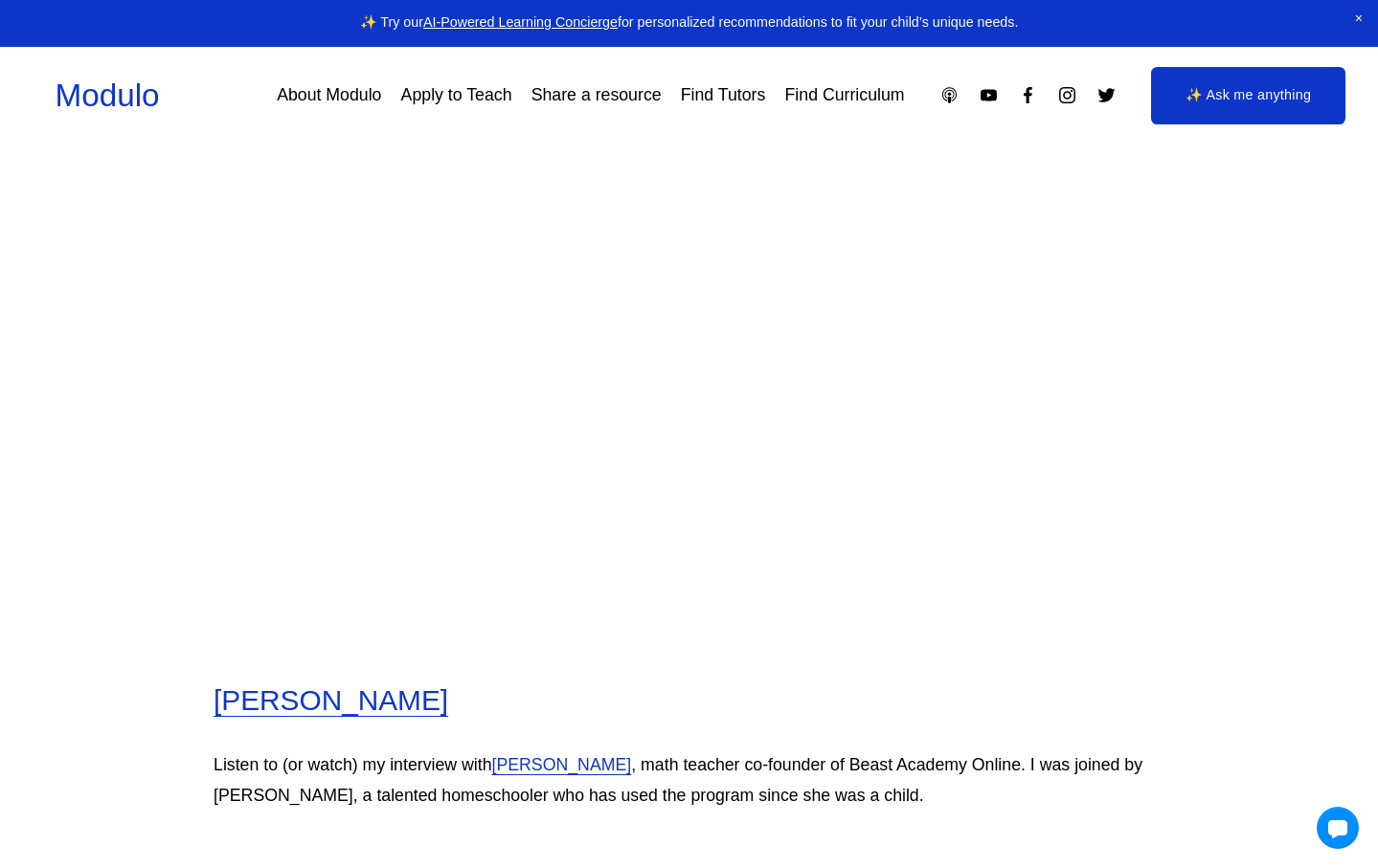
click at [139, 587] on article "A Comprehensive Review of Beast Academy by an experienced math teacher: Is it a…" at bounding box center [689, 718] width 1378 height 12248
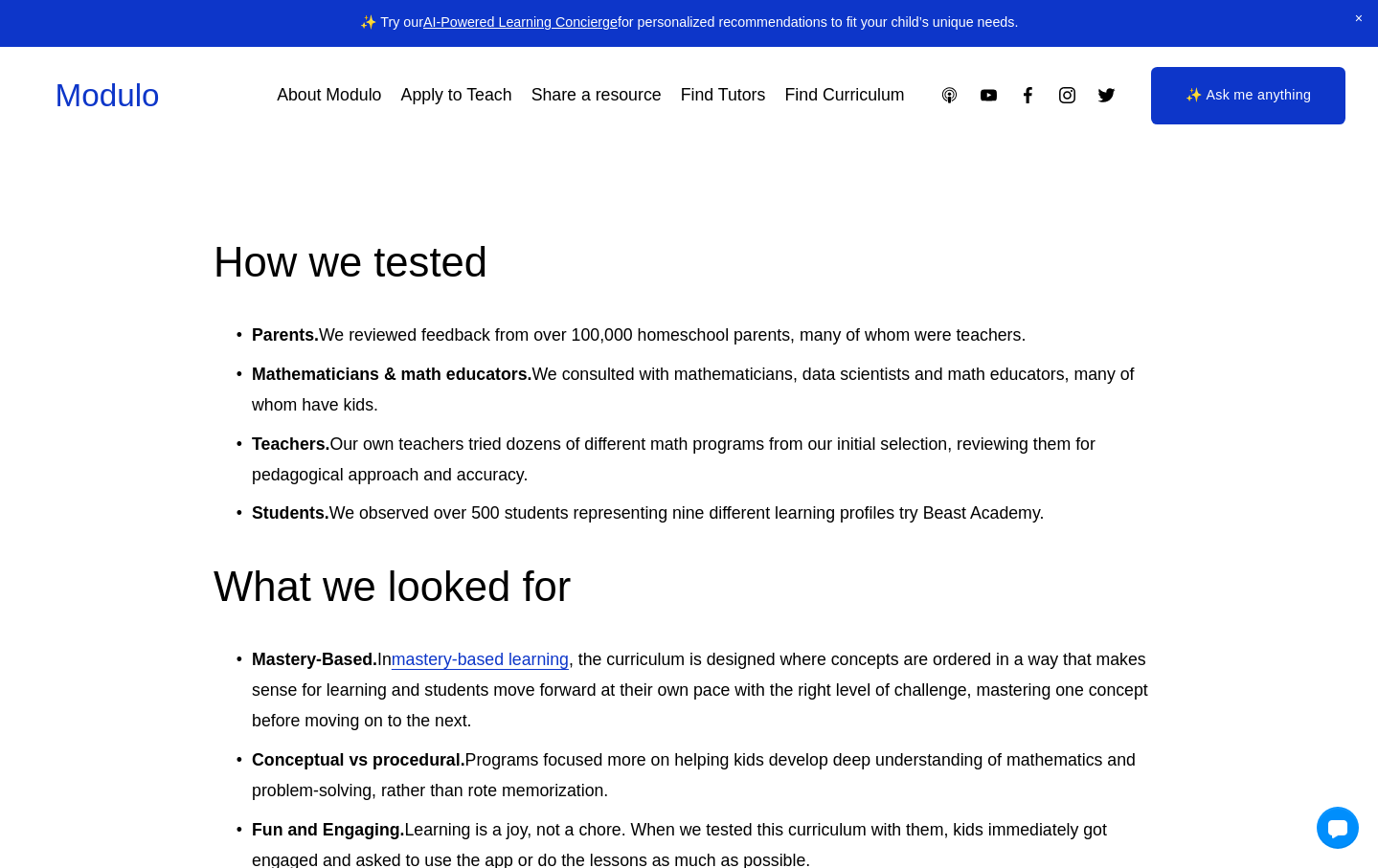
scroll to position [6848, 0]
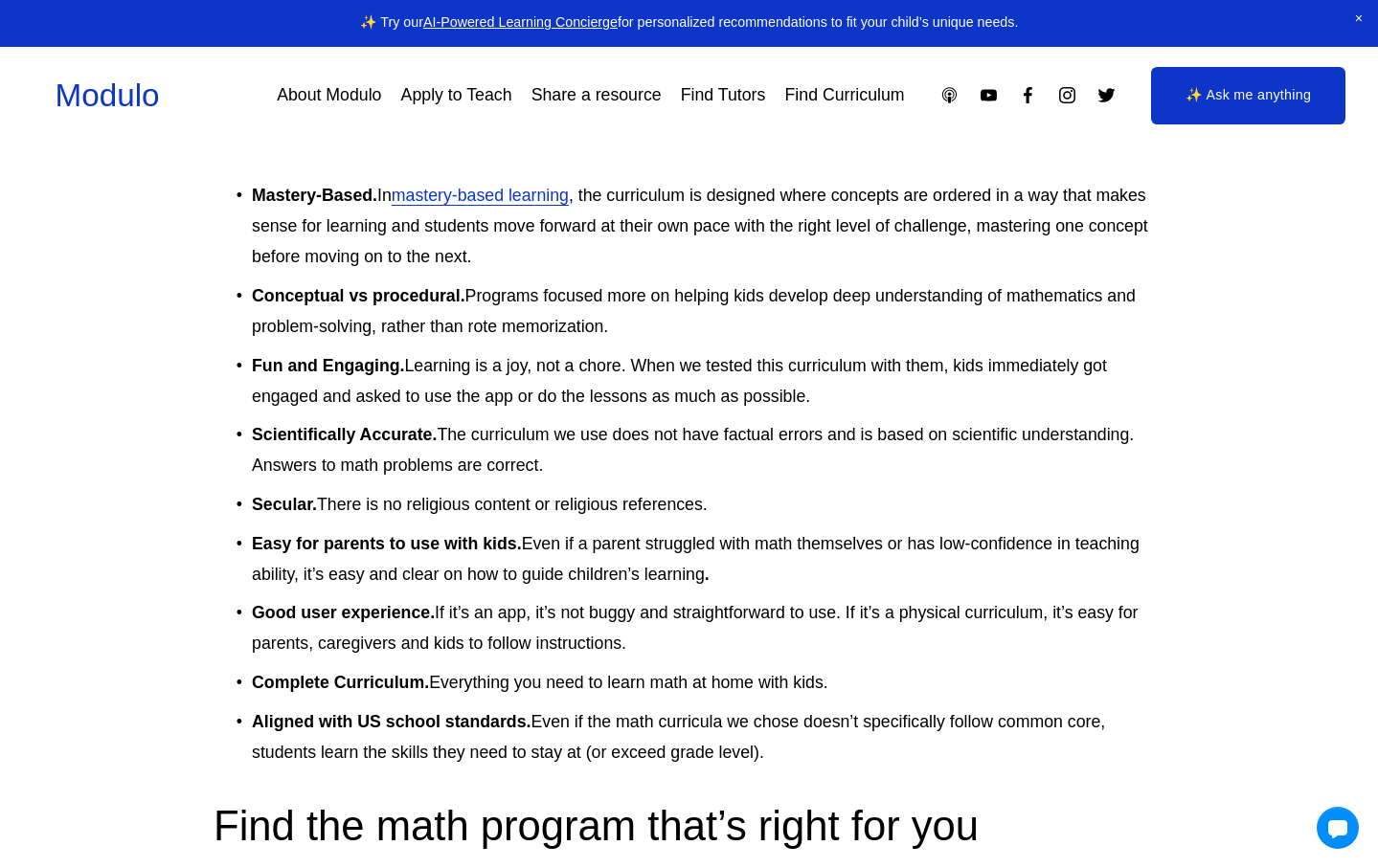
scroll to position [7220, 0]
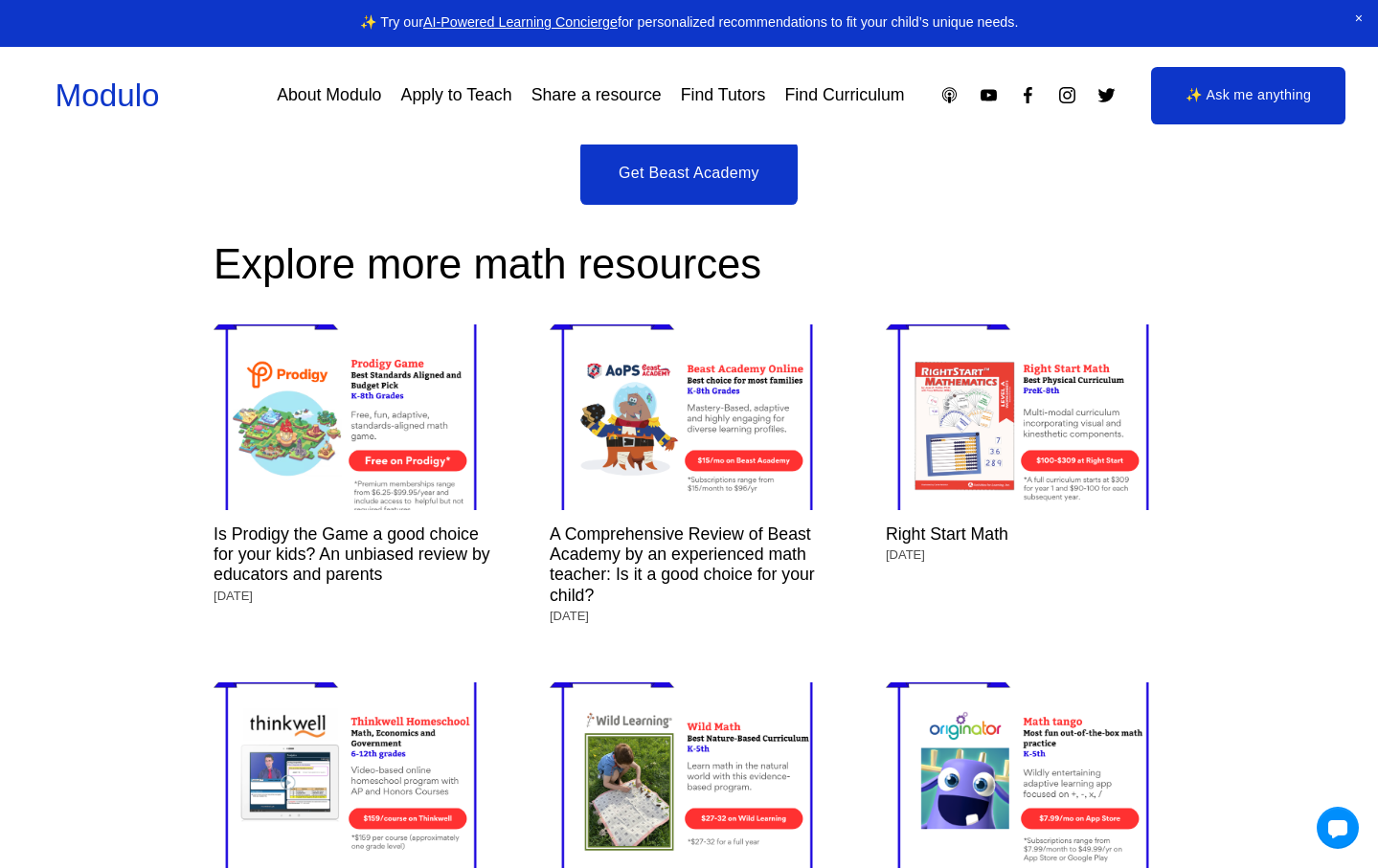
scroll to position [8360, 0]
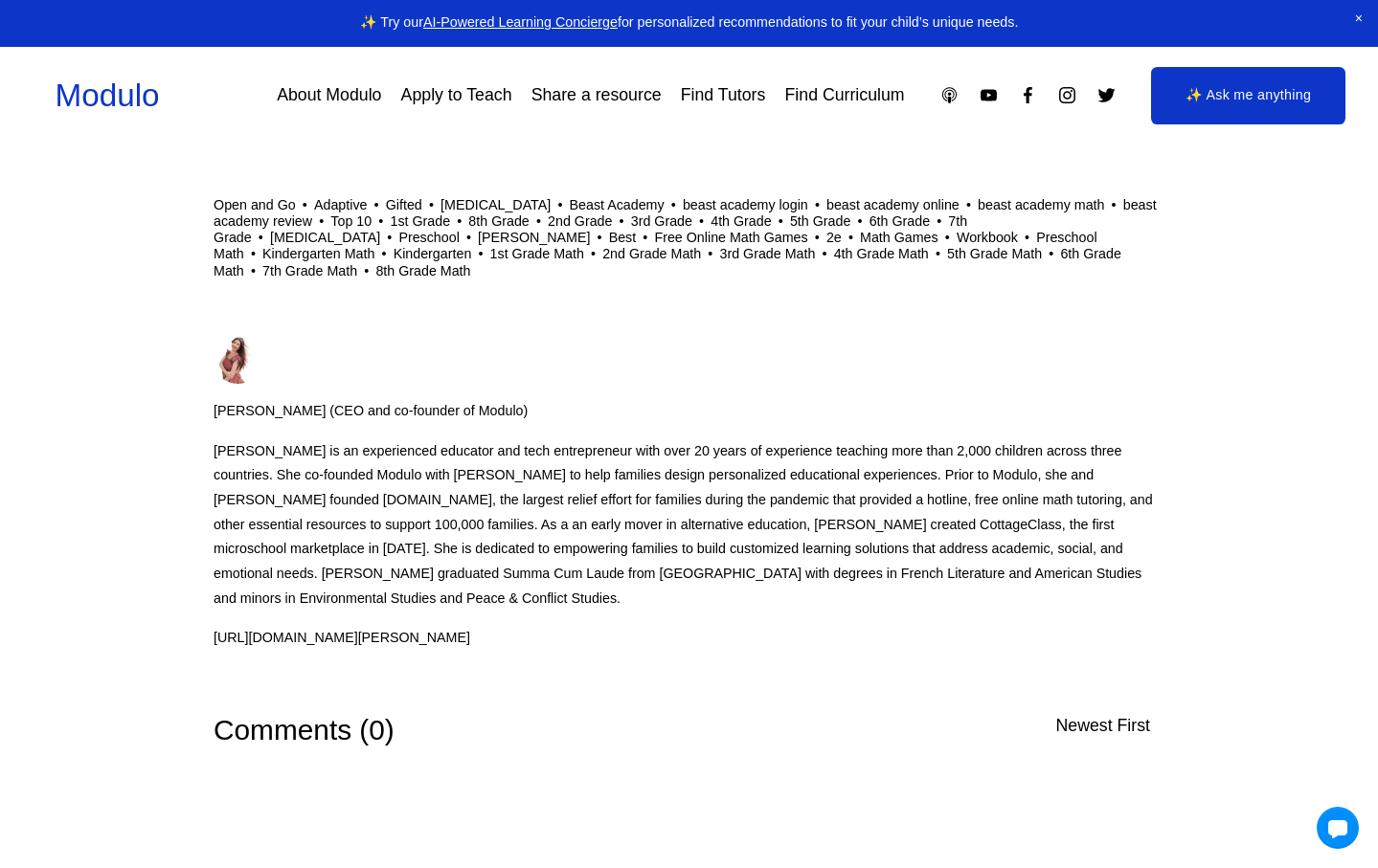
scroll to position [11593, 0]
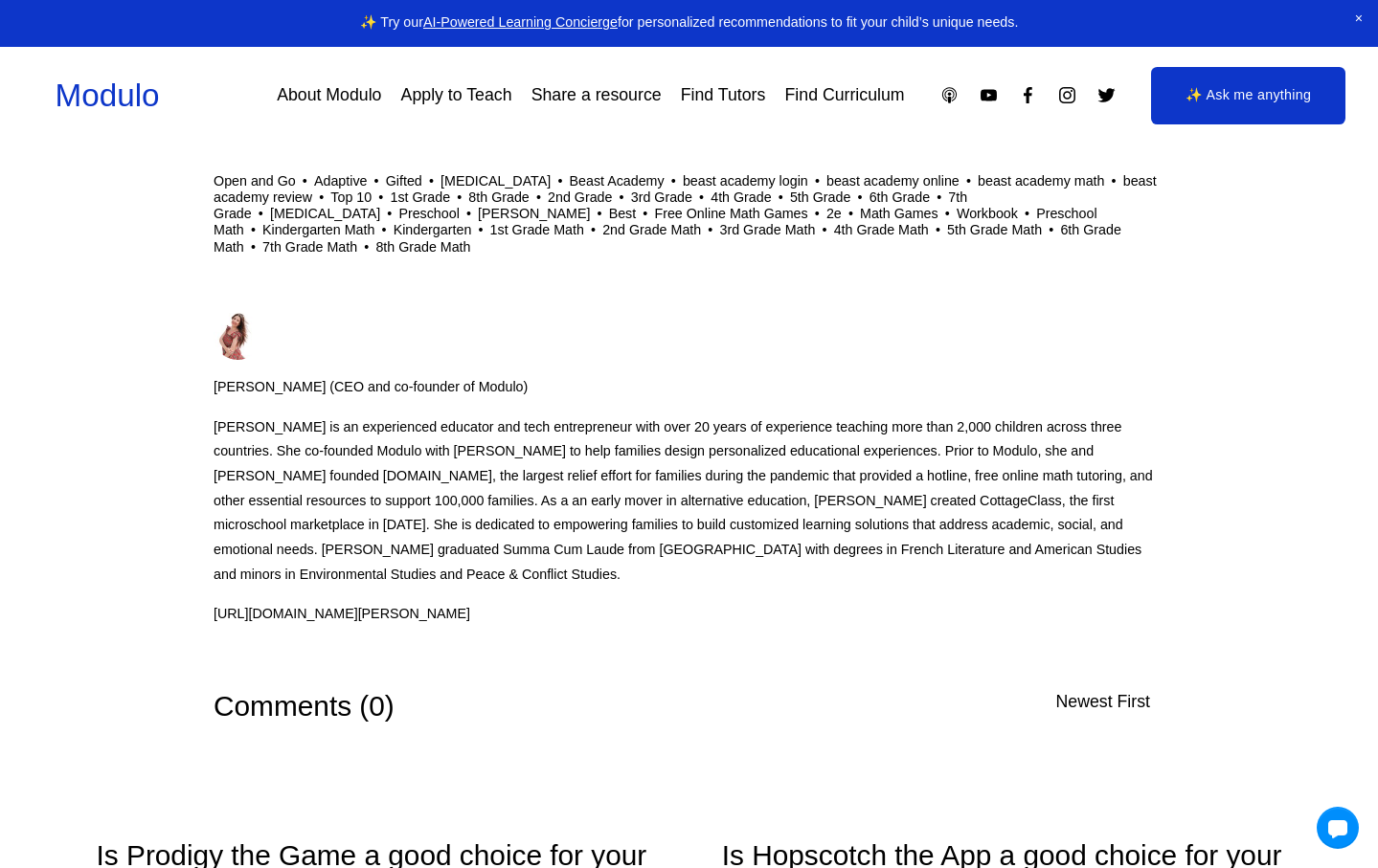
click at [216, 624] on link "[URL][DOMAIN_NAME][PERSON_NAME]" at bounding box center [342, 614] width 257 height 25
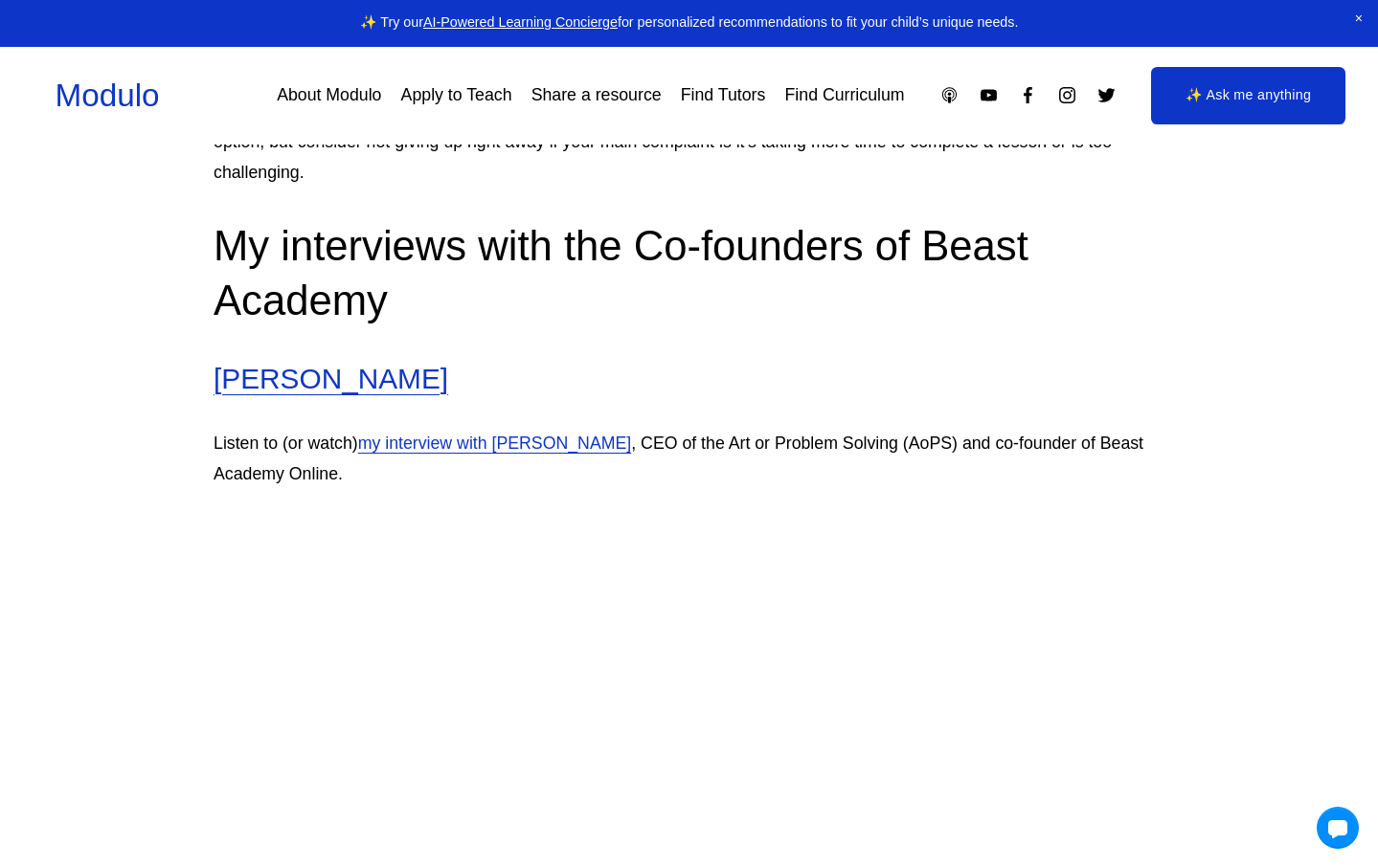
scroll to position [4836, 0]
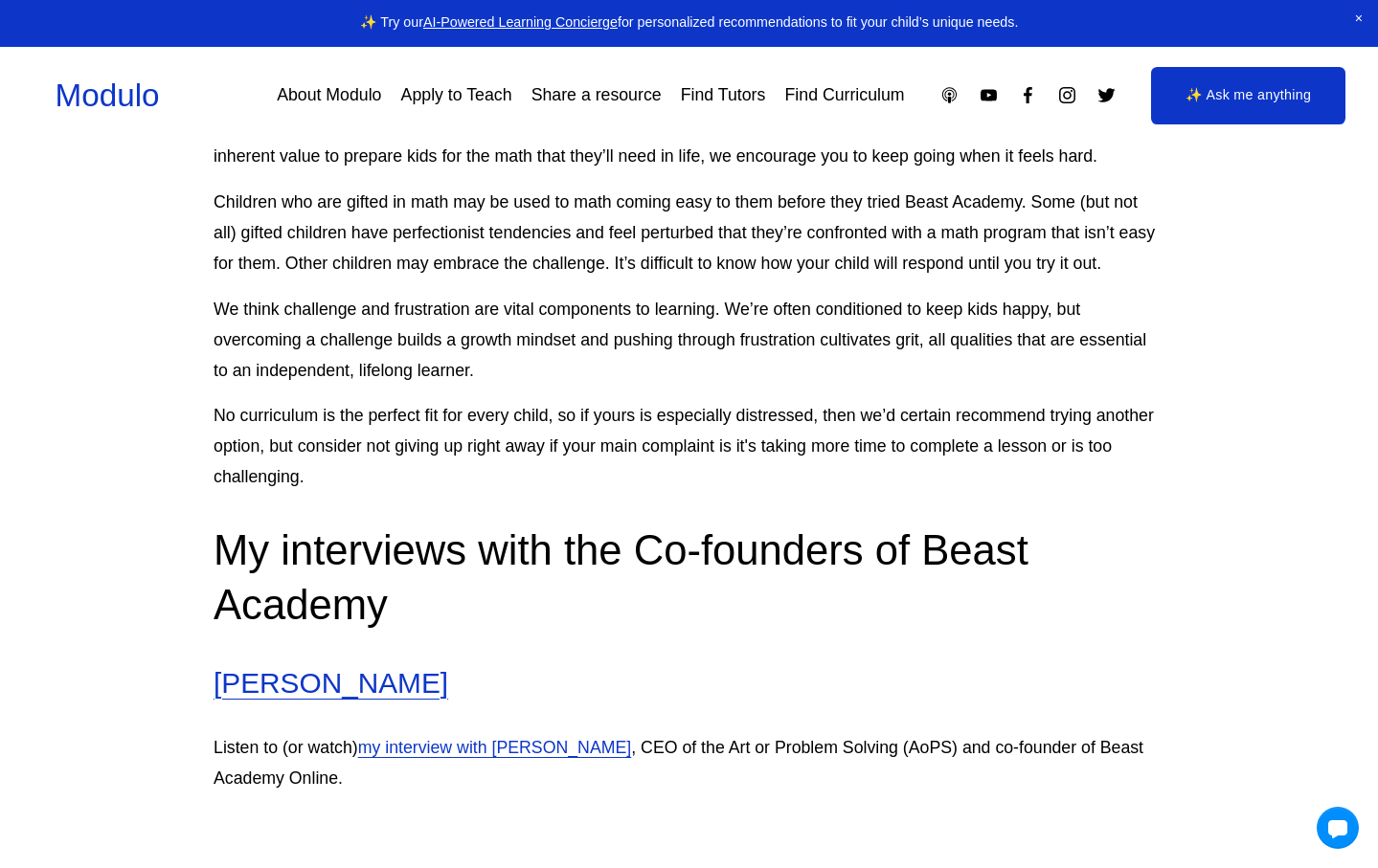
drag, startPoint x: 473, startPoint y: 705, endPoint x: 220, endPoint y: 707, distance: 253.0
click at [220, 703] on h3 "[PERSON_NAME]" at bounding box center [689, 683] width 951 height 39
copy link "[PERSON_NAME]"
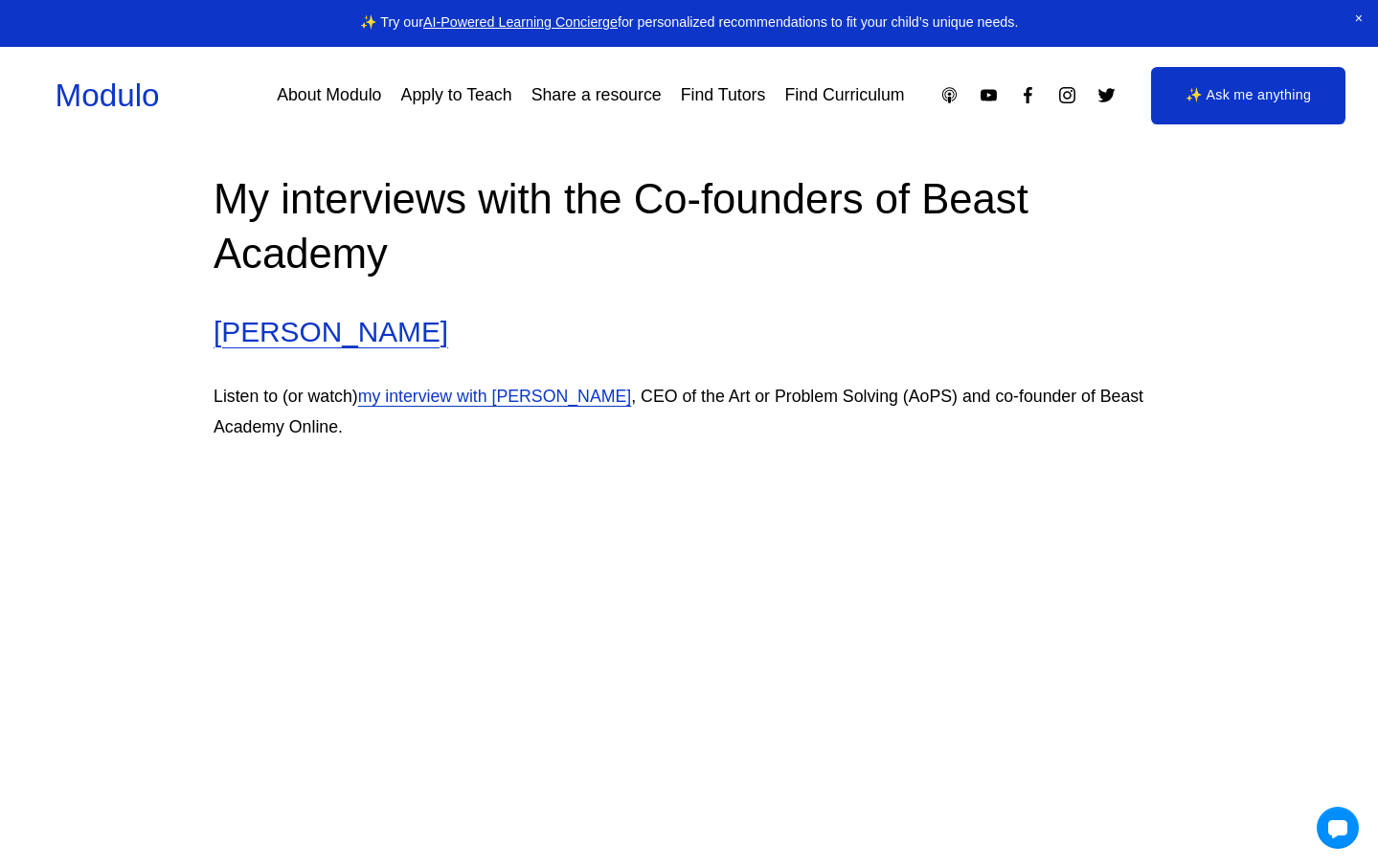
click at [355, 348] on link "[PERSON_NAME]" at bounding box center [330, 332] width 234 height 32
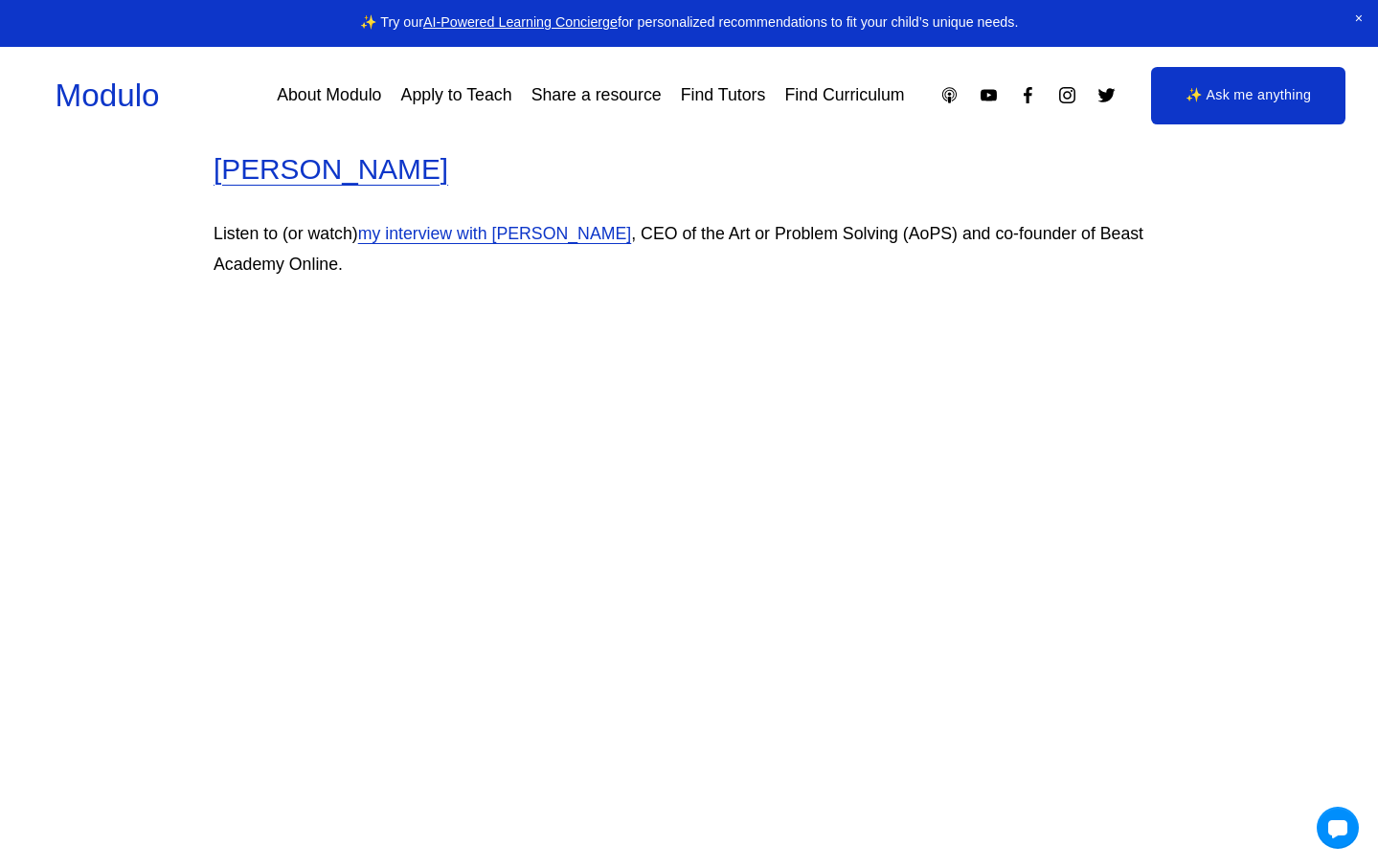
scroll to position [5477, 0]
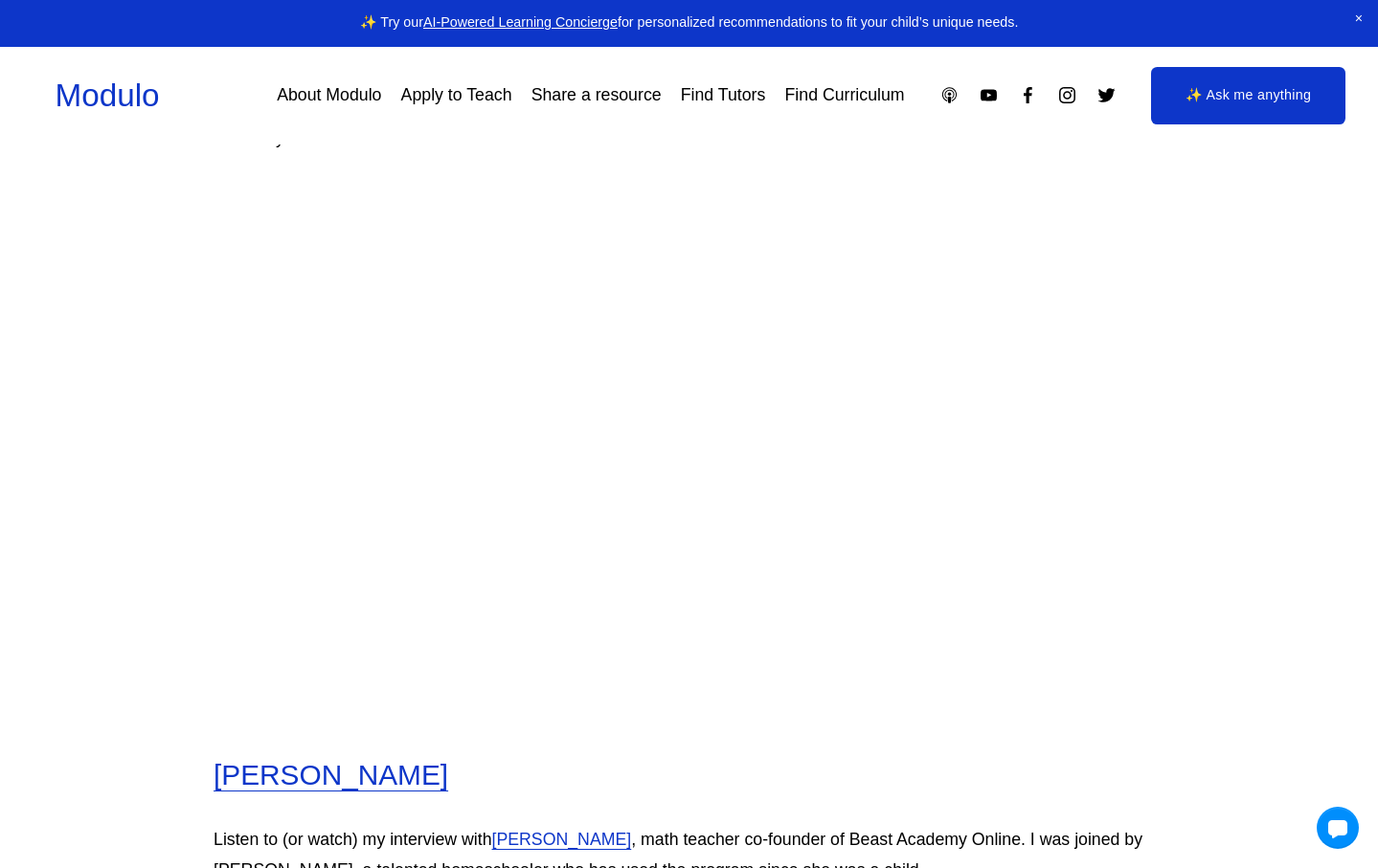
click at [160, 566] on article "A Comprehensive Review of Beast Academy by an experienced math teacher: Is it a…" at bounding box center [689, 793] width 1378 height 12248
click at [133, 565] on article "A Comprehensive Review of Beast Academy by an experienced math teacher: Is it a…" at bounding box center [689, 793] width 1378 height 12248
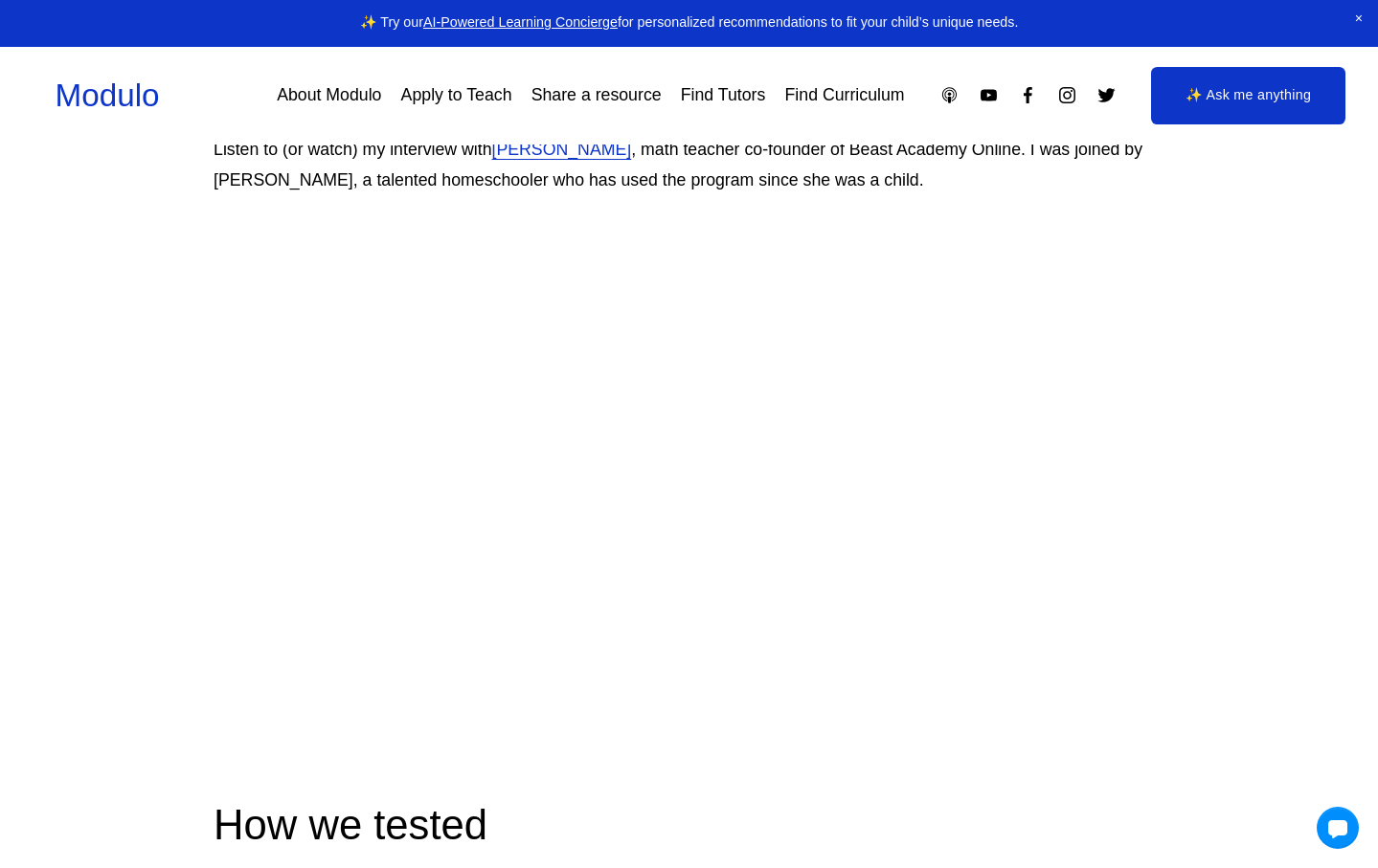
scroll to position [6166, 0]
click at [154, 614] on article "A Comprehensive Review of Beast Academy by an experienced math teacher: Is it a…" at bounding box center [689, 105] width 1378 height 12248
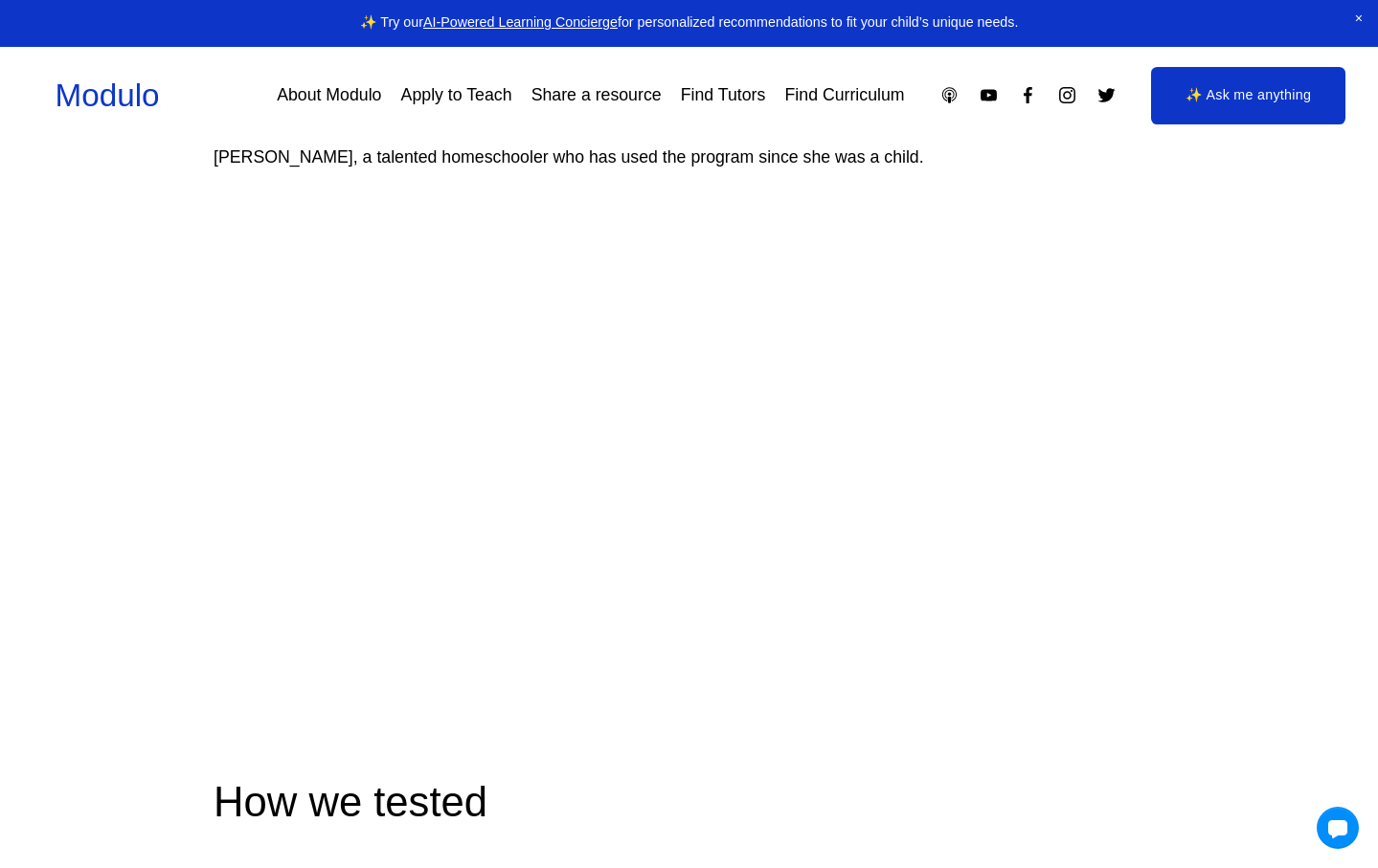
scroll to position [6190, 0]
click at [151, 604] on article "A Comprehensive Review of Beast Academy by an experienced math teacher: Is it a…" at bounding box center [689, 80] width 1378 height 12248
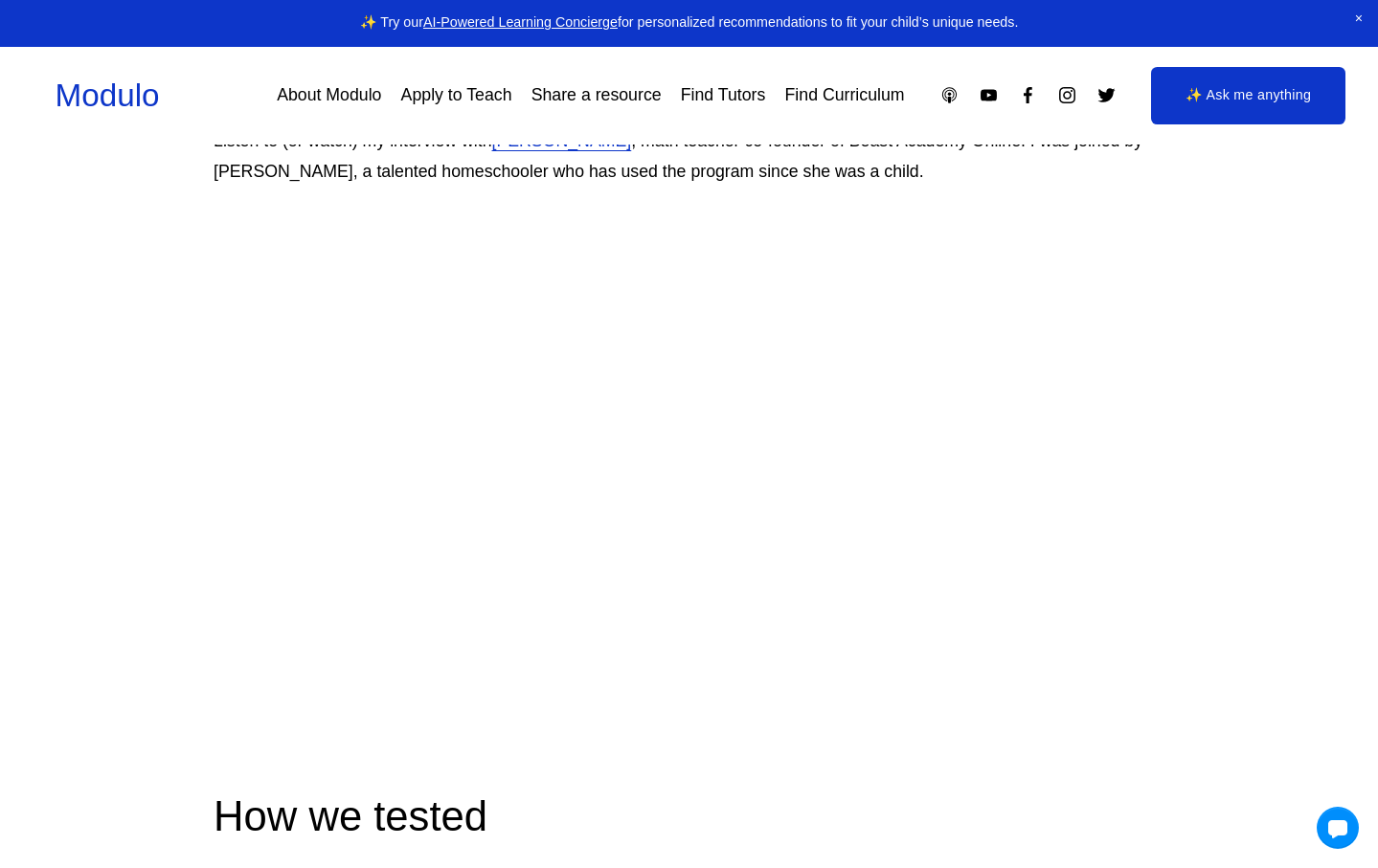
scroll to position [6177, 0]
click at [152, 605] on article "A Comprehensive Review of Beast Academy by an experienced math teacher: Is it a…" at bounding box center [689, 93] width 1378 height 12248
click at [1203, 467] on article "A Comprehensive Review of Beast Academy by an experienced math teacher: Is it a…" at bounding box center [689, 93] width 1378 height 12248
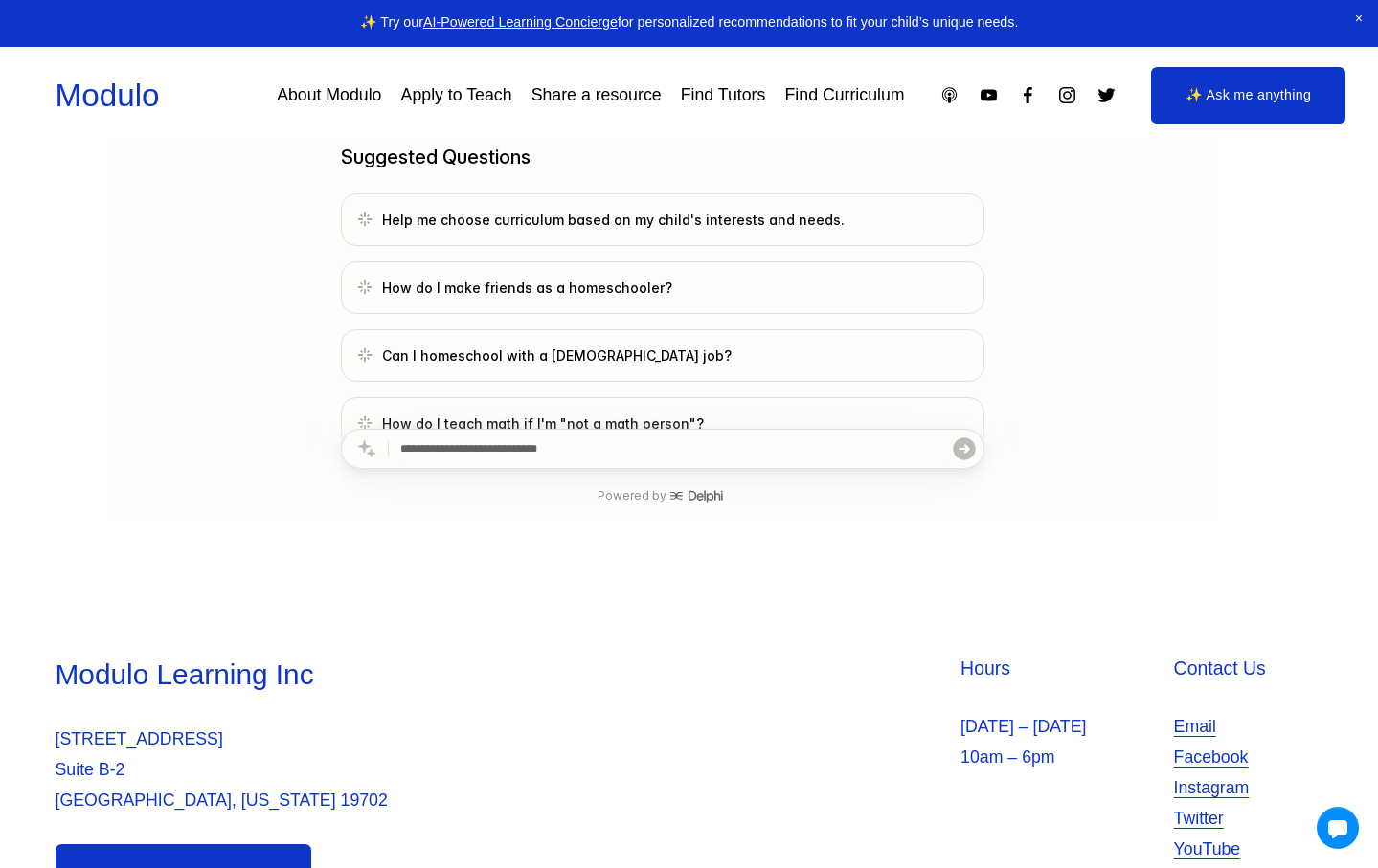
scroll to position [105, 0]
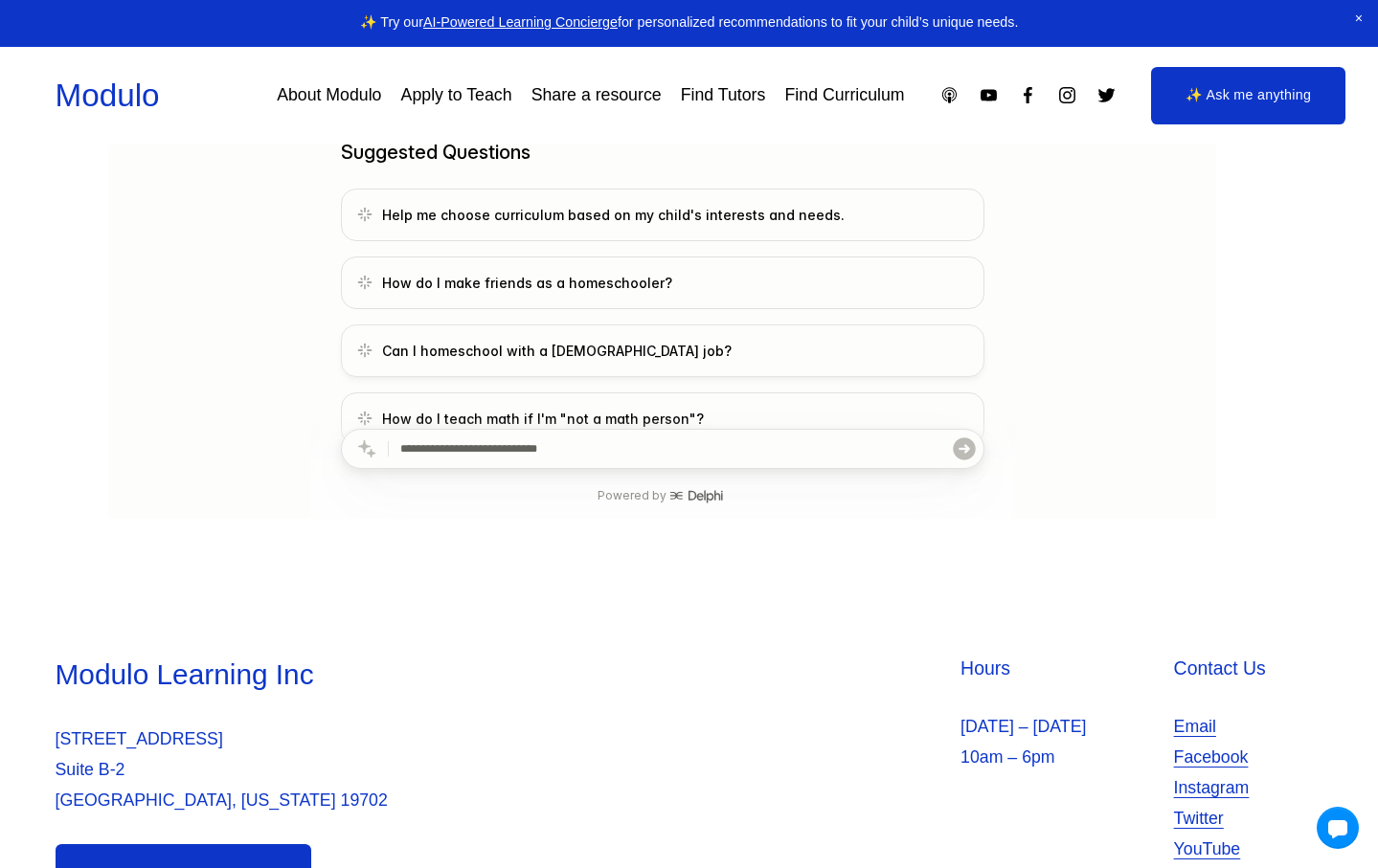
click at [541, 349] on span "Can I homeschool with a [DEMOGRAPHIC_DATA] job?" at bounding box center [662, 352] width 611 height 20
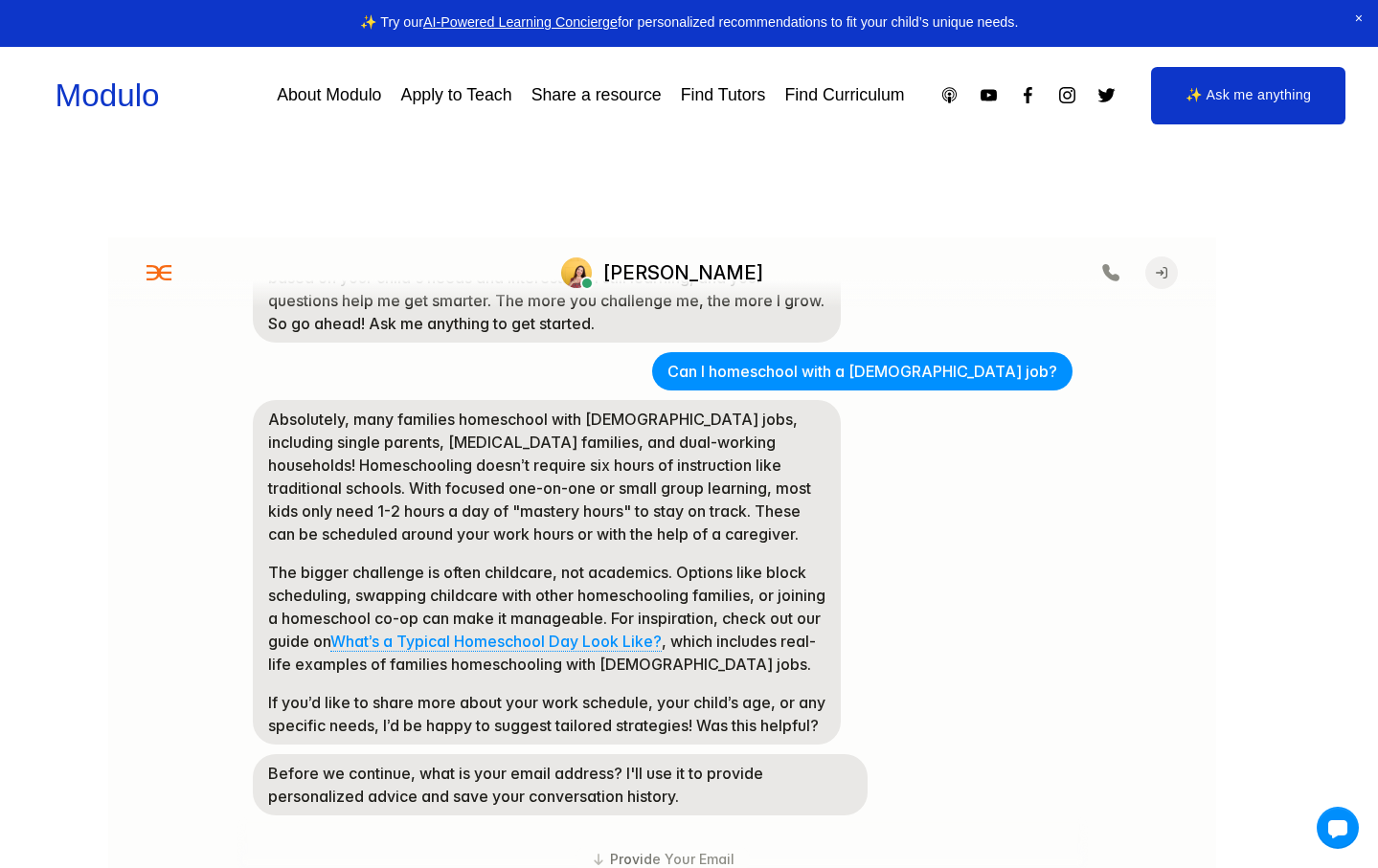
scroll to position [0, 0]
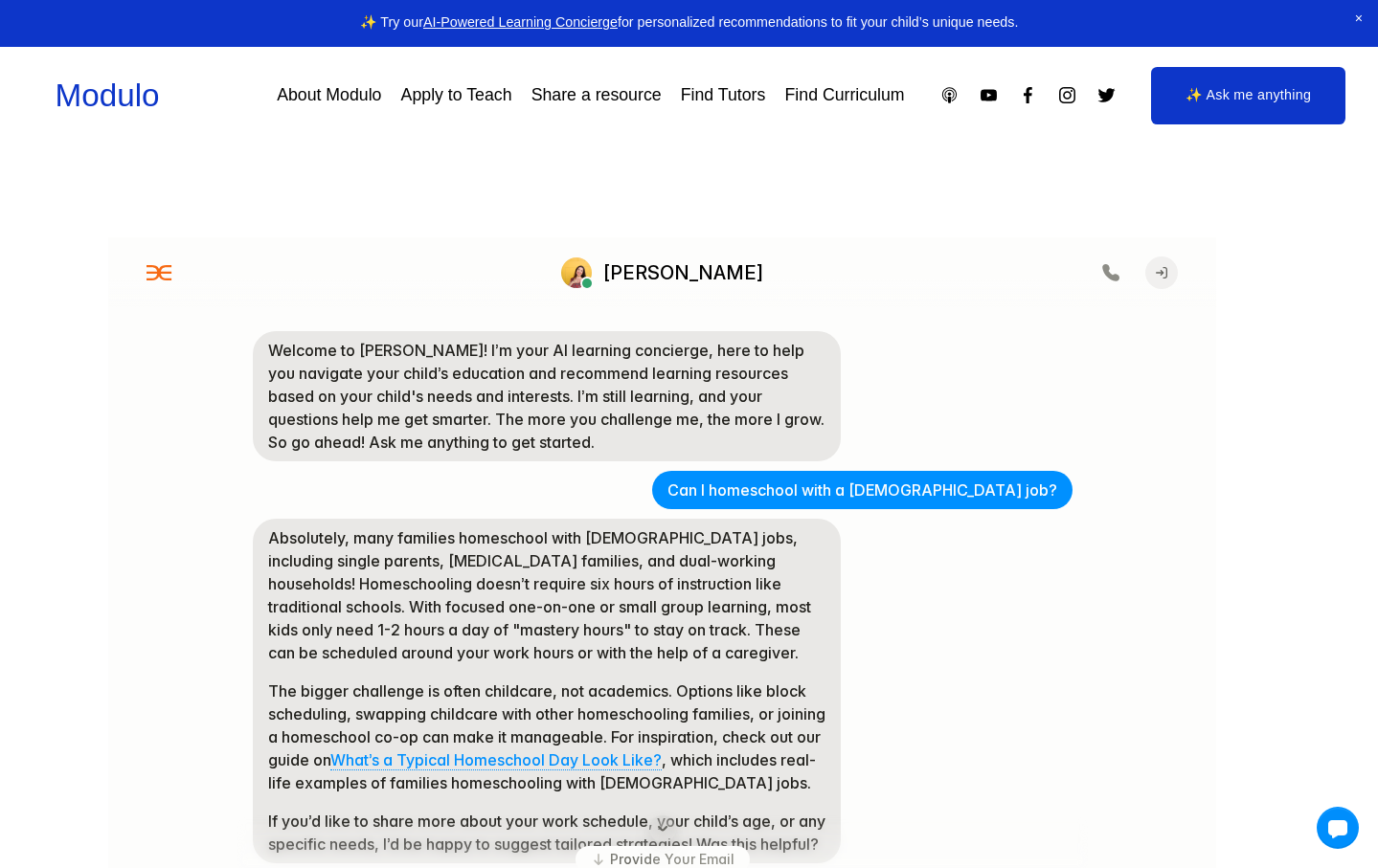
click at [1106, 274] on icon at bounding box center [1110, 272] width 17 height 17
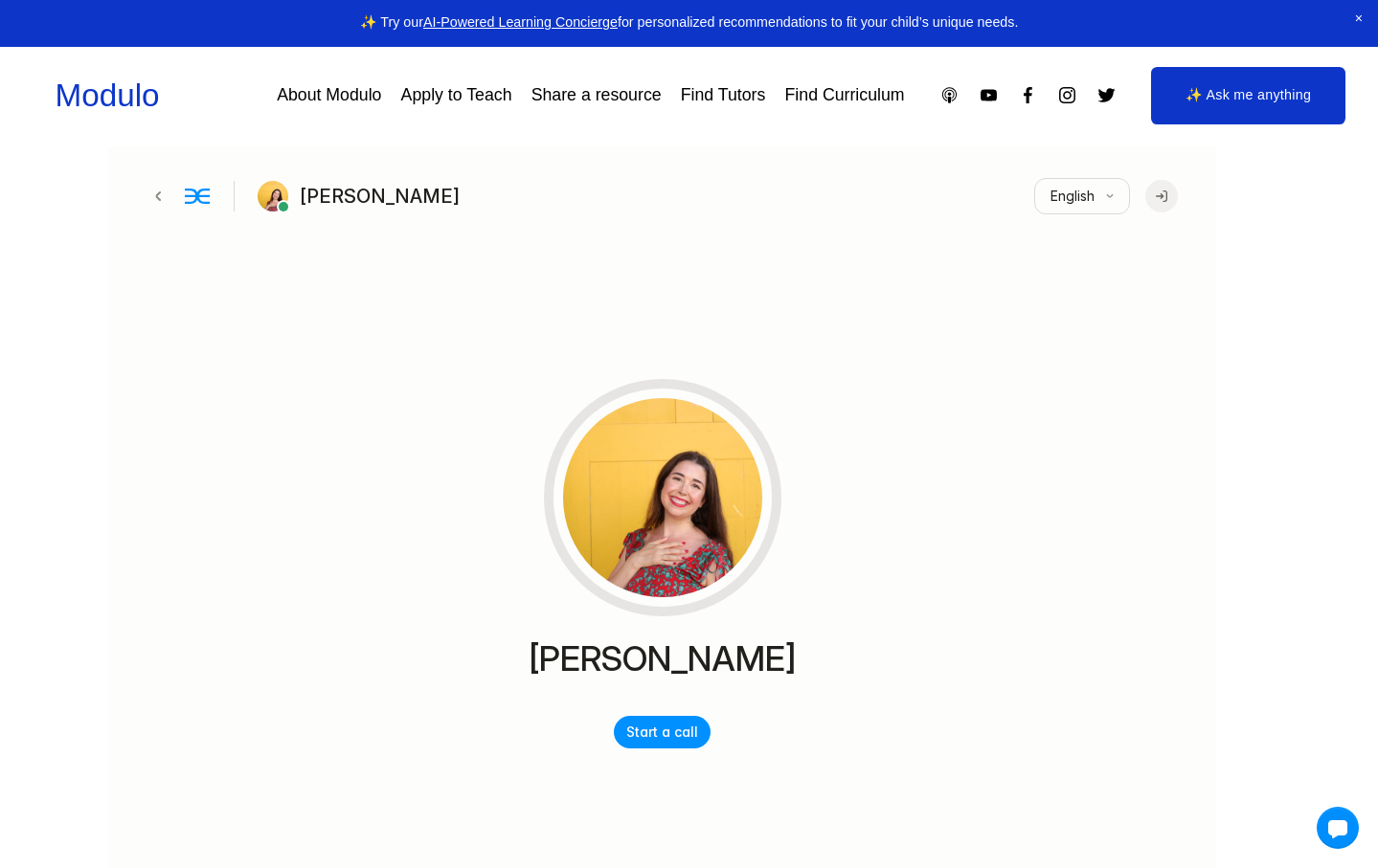
scroll to position [96, 0]
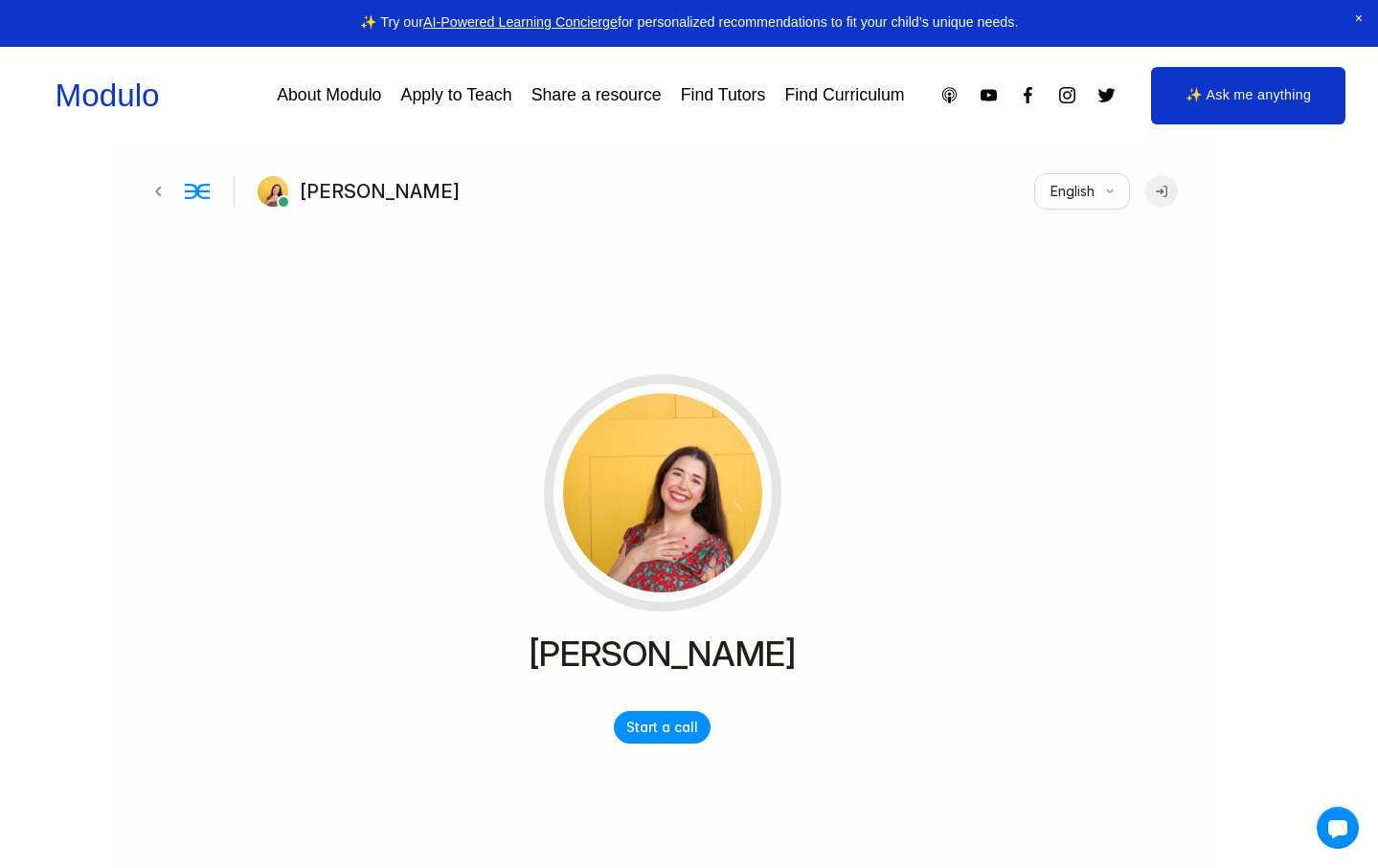
click at [667, 725] on button "Start a call" at bounding box center [662, 728] width 97 height 33
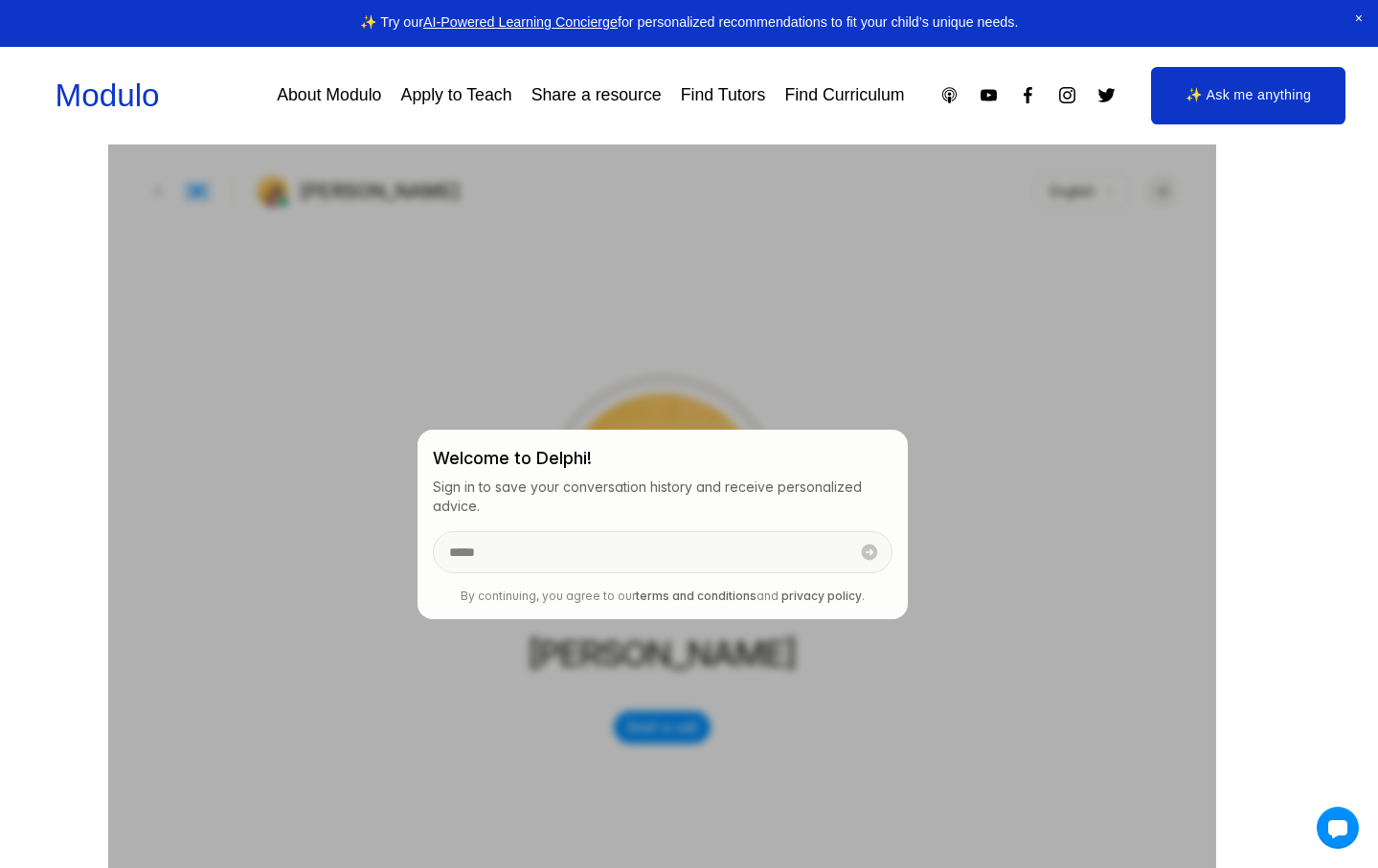
click at [734, 371] on div at bounding box center [661, 524] width 1107 height 766
